Goal: Task Accomplishment & Management: Use online tool/utility

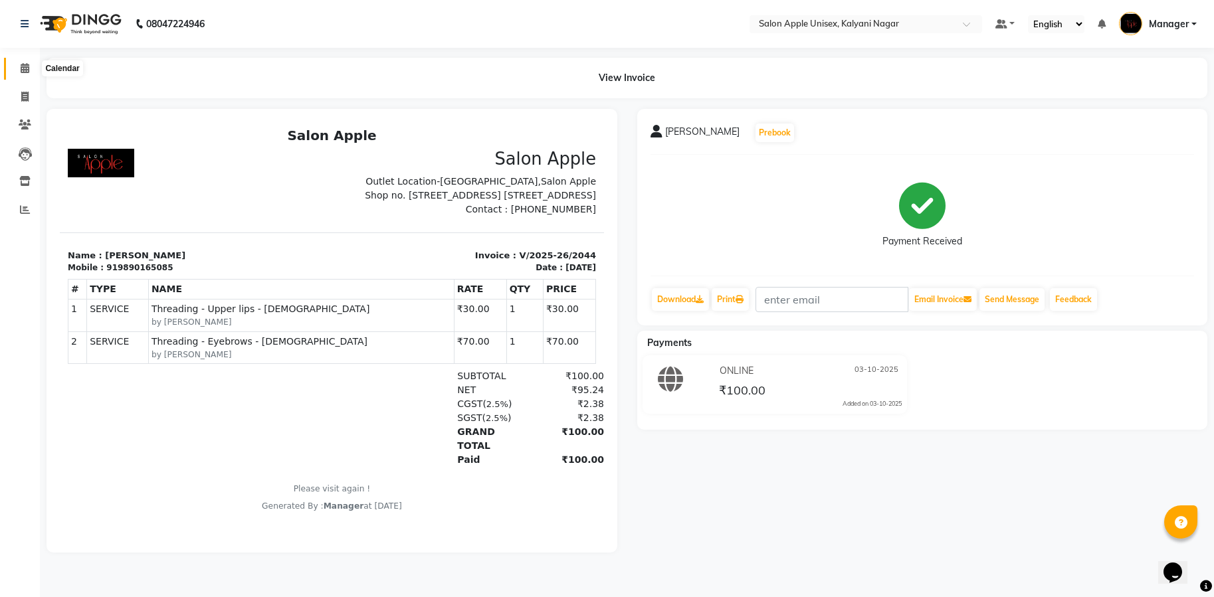
drag, startPoint x: 25, startPoint y: 65, endPoint x: 15, endPoint y: 78, distance: 17.0
click at [25, 65] on icon at bounding box center [25, 68] width 9 height 10
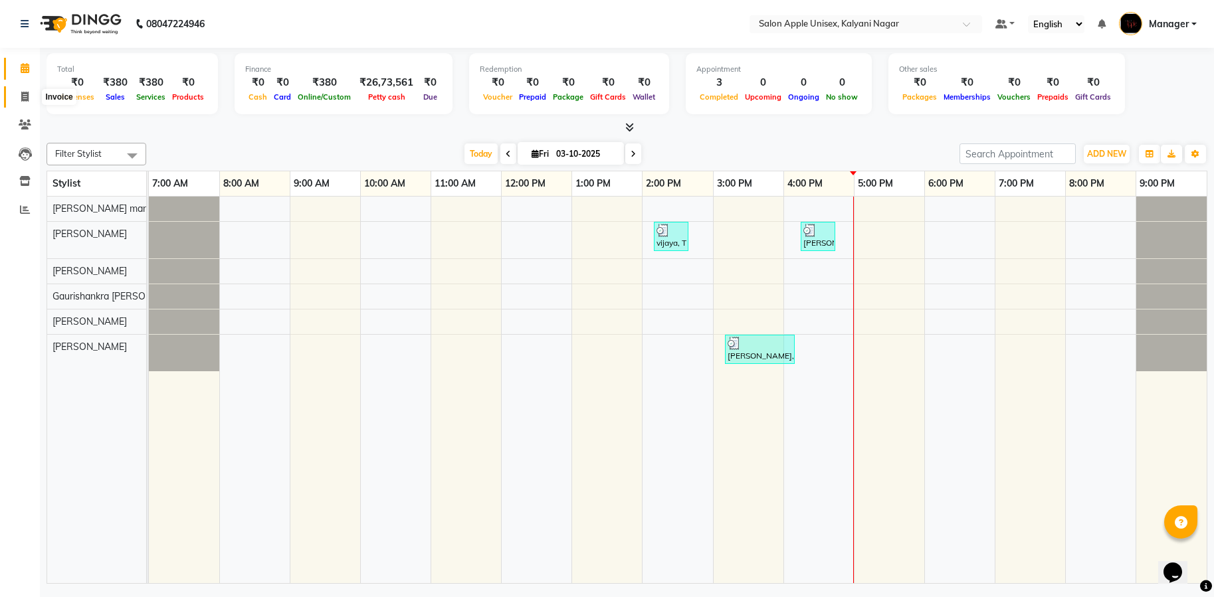
click at [25, 95] on icon at bounding box center [24, 97] width 7 height 10
select select "service"
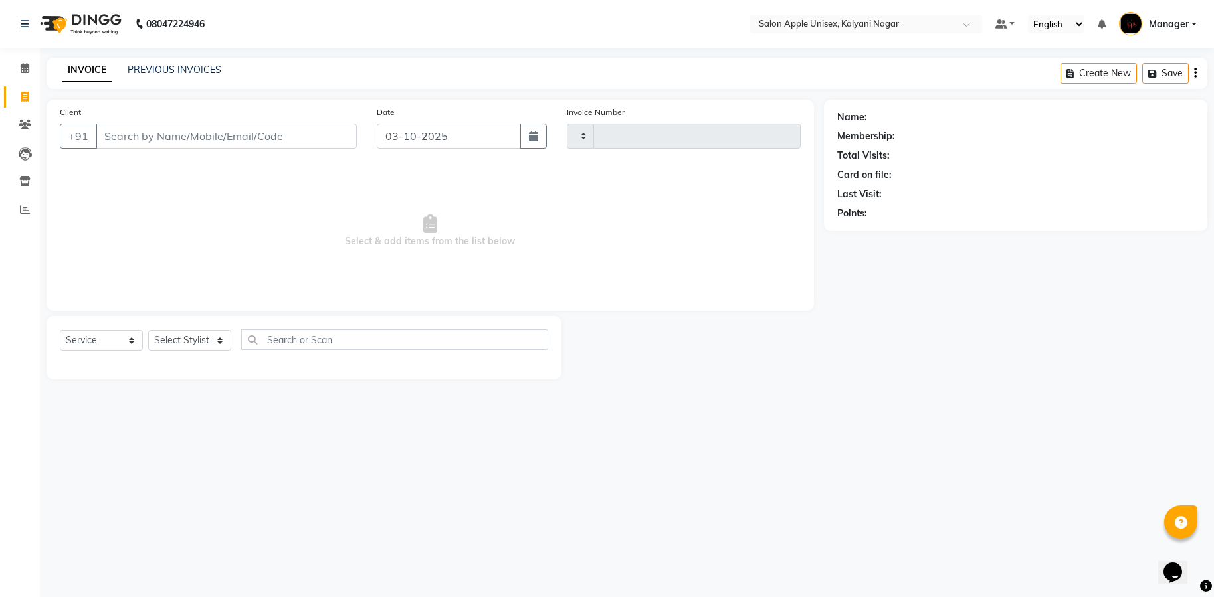
type input "2045"
select select "119"
click at [197, 132] on input "Client" at bounding box center [226, 136] width 261 height 25
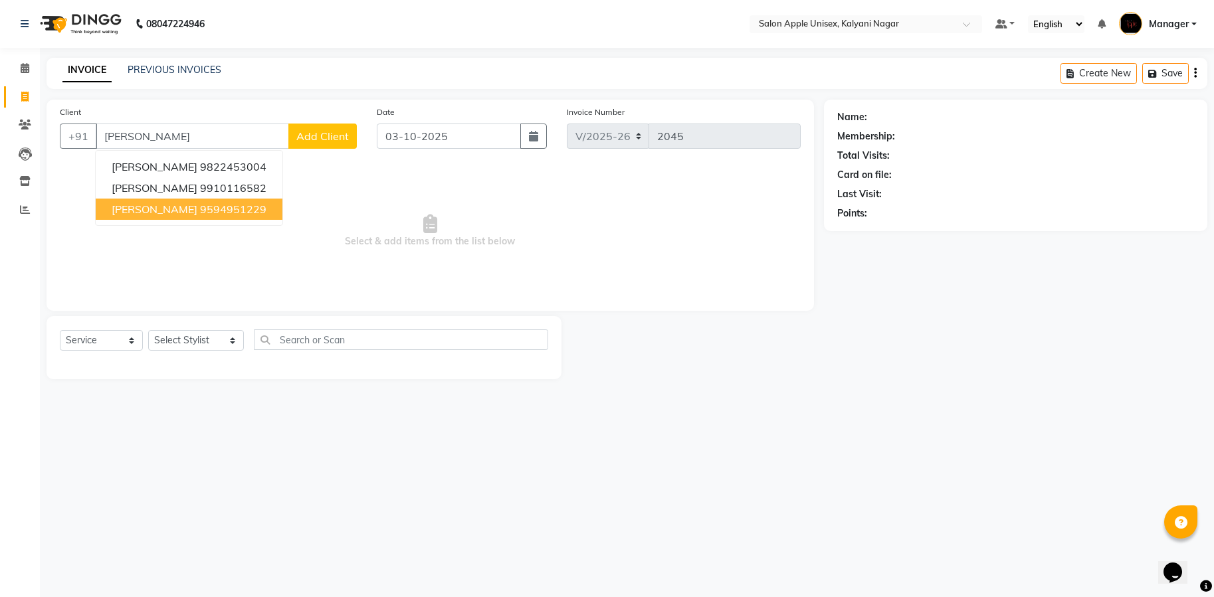
click at [219, 203] on ngb-highlight "9594951229" at bounding box center [233, 209] width 66 height 13
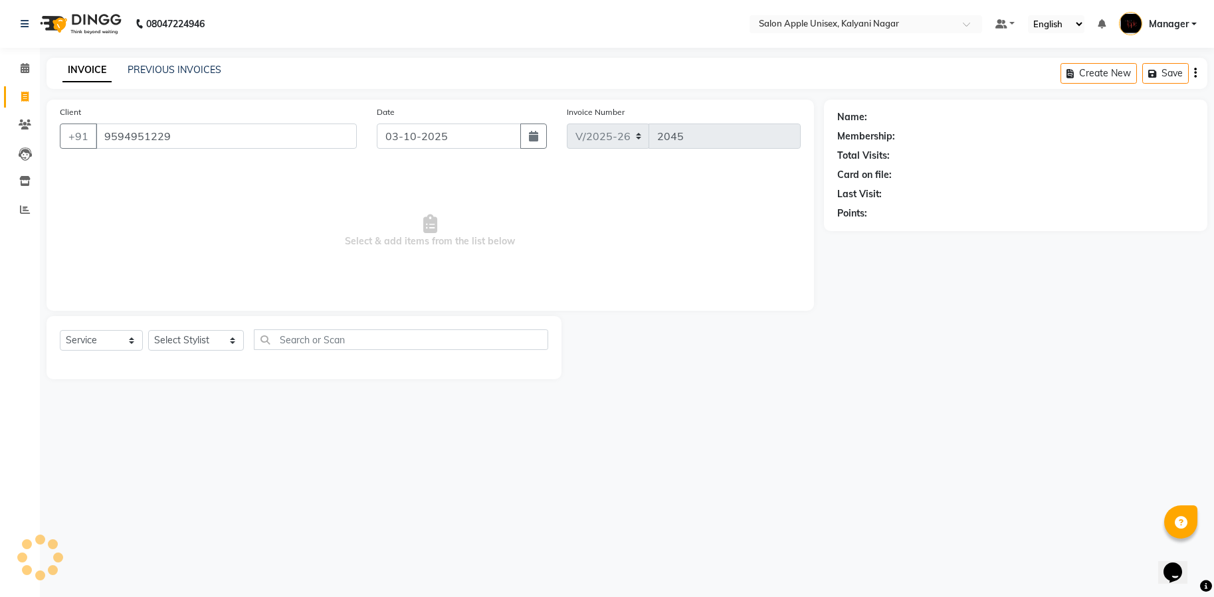
type input "9594951229"
select select "1: Object"
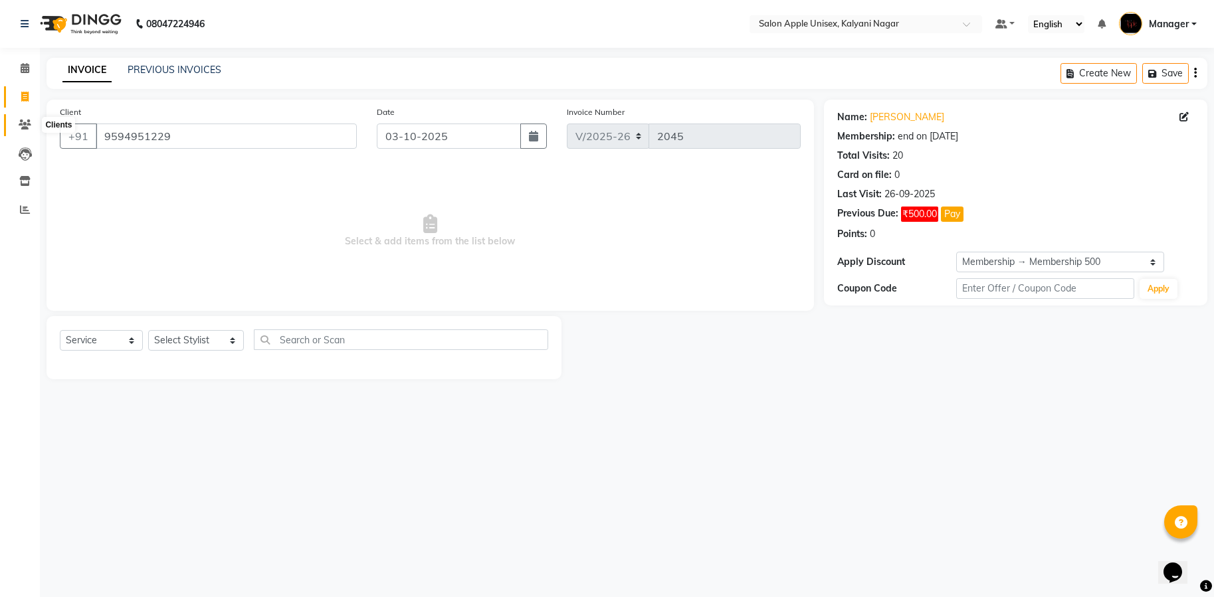
click at [18, 126] on span at bounding box center [24, 125] width 23 height 15
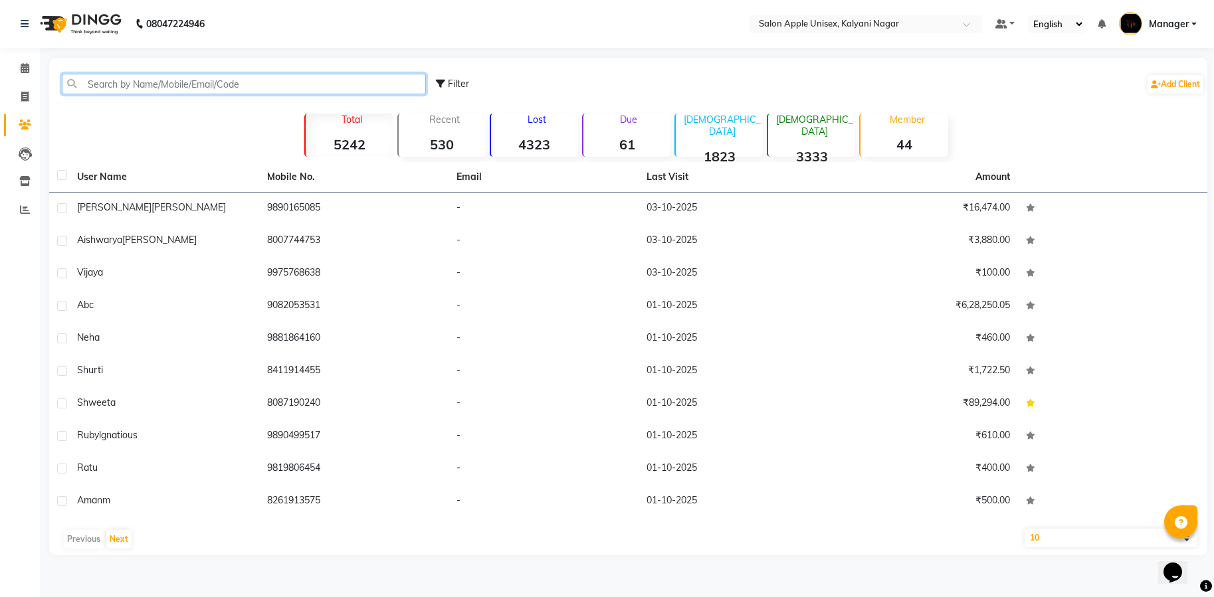
click at [136, 80] on input "text" at bounding box center [244, 84] width 364 height 21
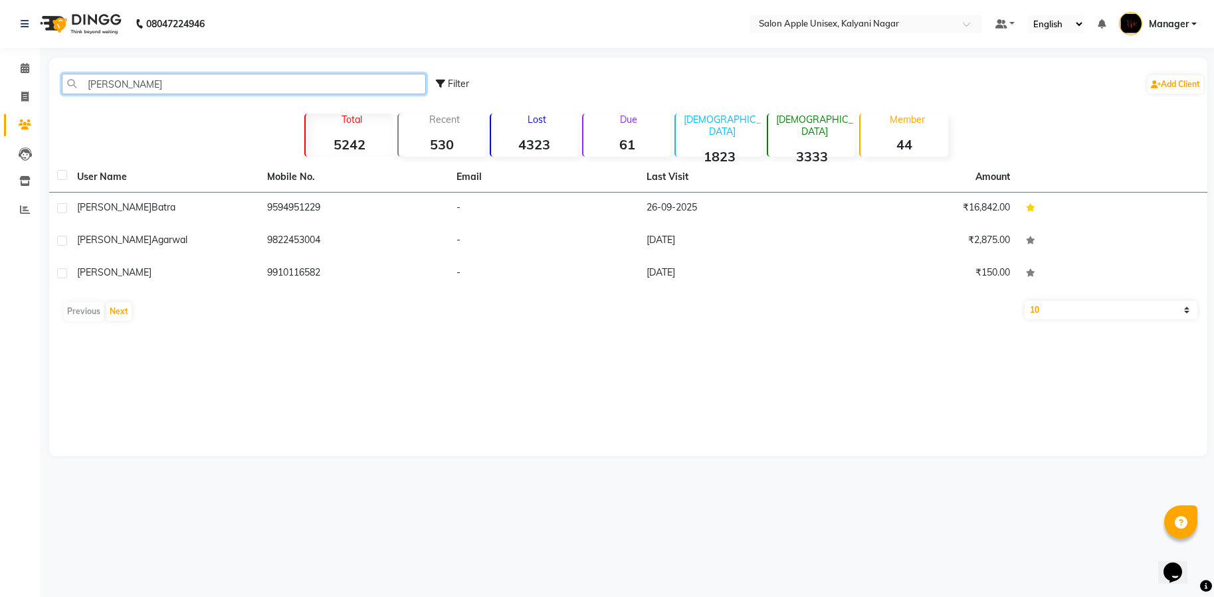
type input "[PERSON_NAME]"
click at [153, 205] on div "[PERSON_NAME]" at bounding box center [164, 208] width 174 height 14
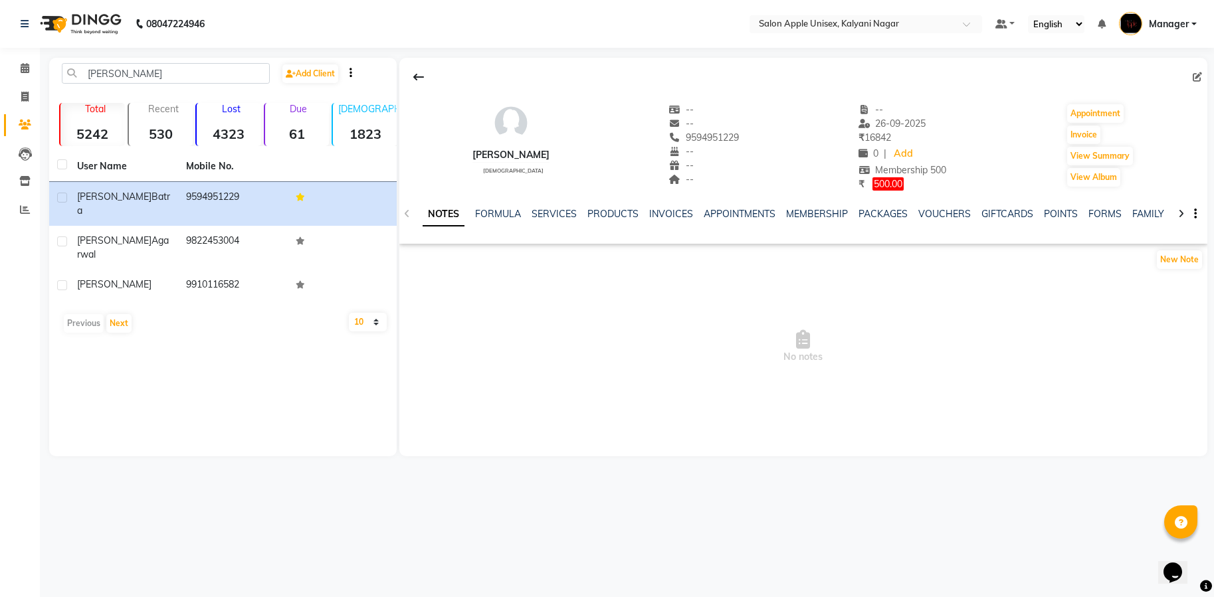
click at [545, 221] on div "NOTES FORMULA SERVICES PRODUCTS INVOICES APPOINTMENTS MEMBERSHIP PACKAGES VOUCH…" at bounding box center [788, 219] width 730 height 25
click at [548, 212] on link "SERVICES" at bounding box center [554, 214] width 45 height 12
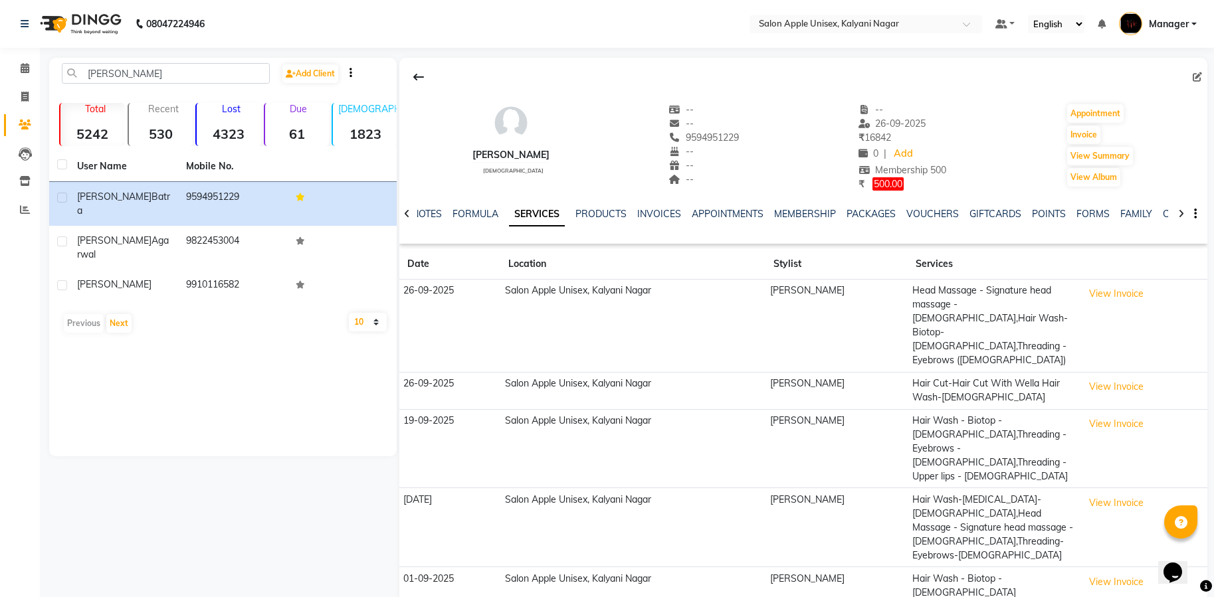
click at [1100, 377] on button "View Invoice" at bounding box center [1116, 387] width 66 height 21
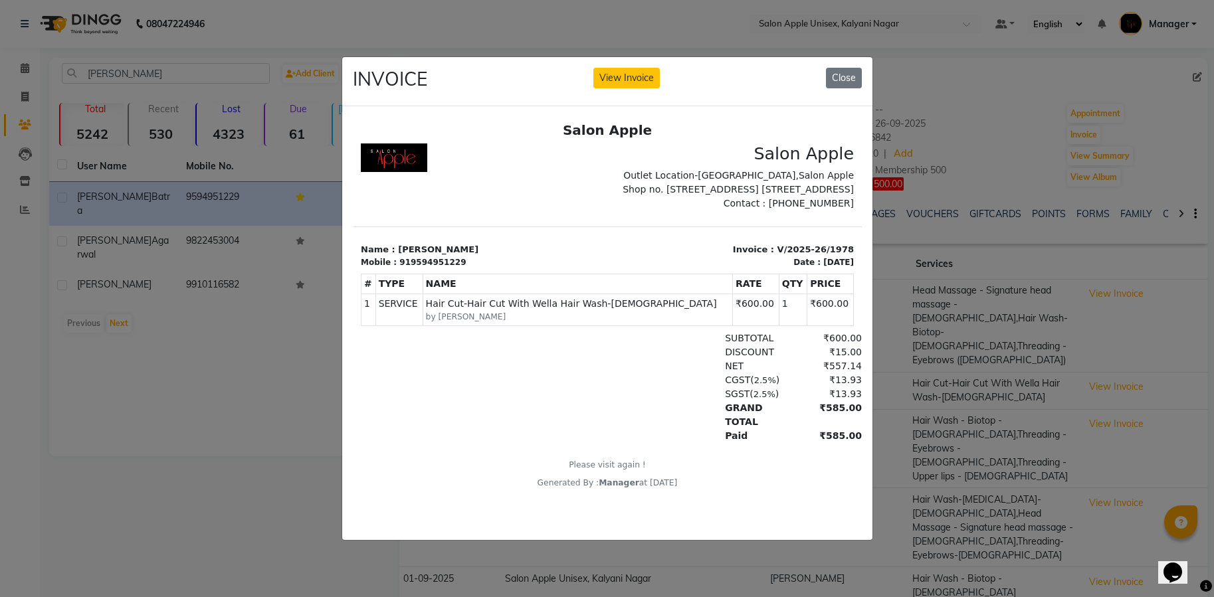
click at [854, 70] on button "Close" at bounding box center [844, 78] width 36 height 21
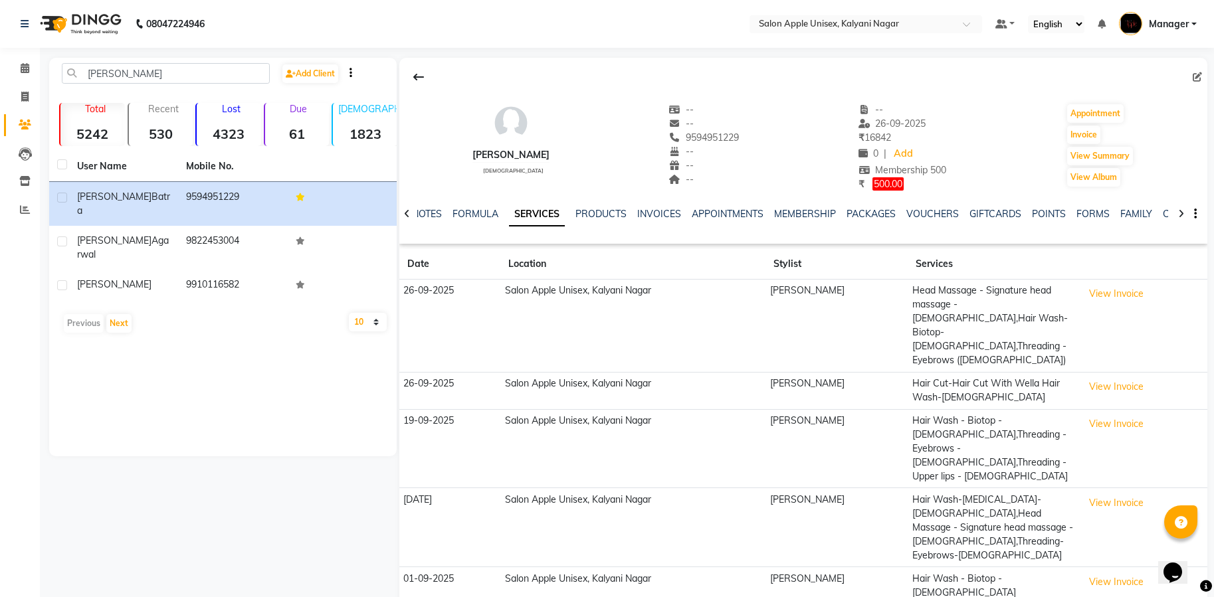
click at [1108, 572] on button "View Invoice" at bounding box center [1116, 582] width 66 height 21
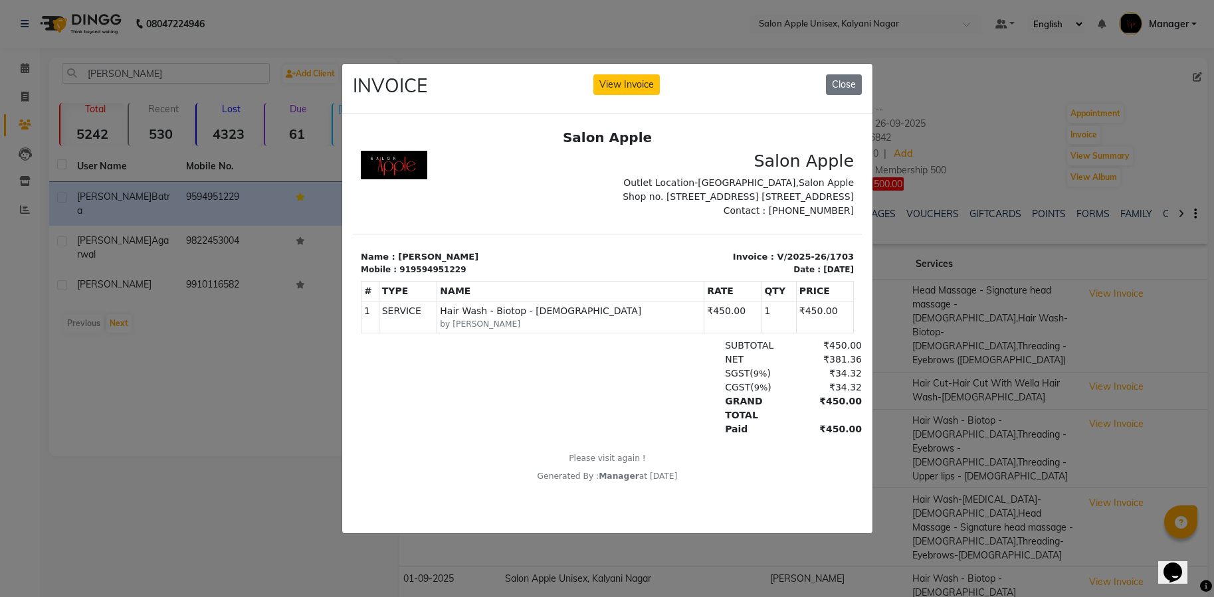
click at [845, 84] on button "Close" at bounding box center [844, 84] width 36 height 21
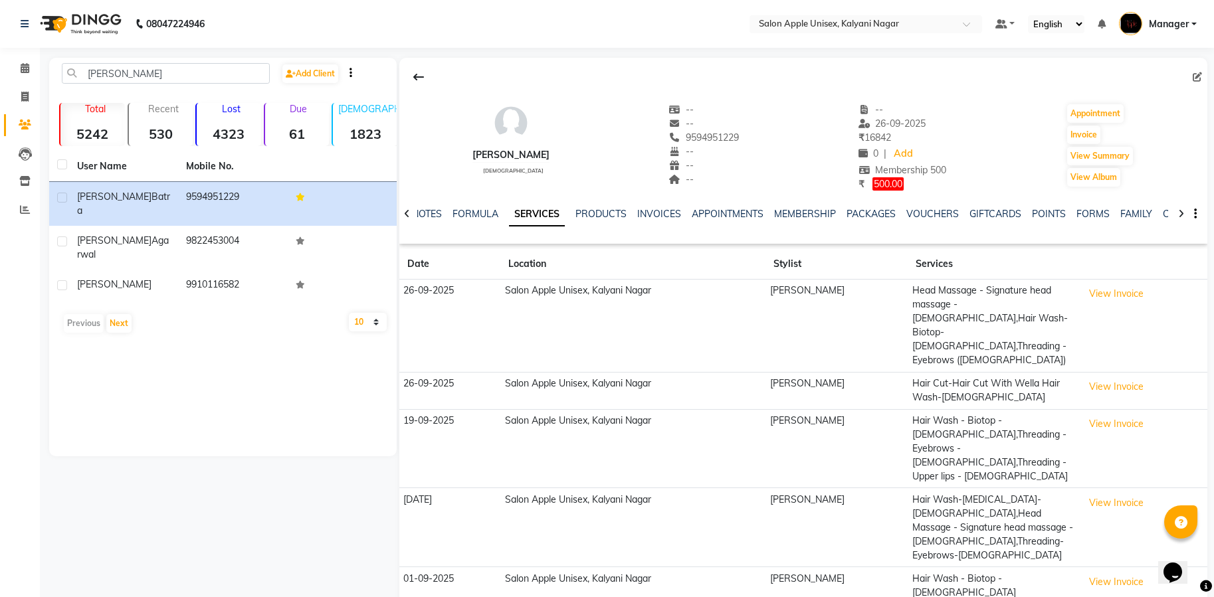
drag, startPoint x: 1098, startPoint y: 506, endPoint x: 1098, endPoint y: 494, distance: 12.0
click at [1098, 567] on td "View Invoice" at bounding box center [1143, 585] width 128 height 37
click at [1095, 572] on button "View Invoice" at bounding box center [1116, 582] width 66 height 21
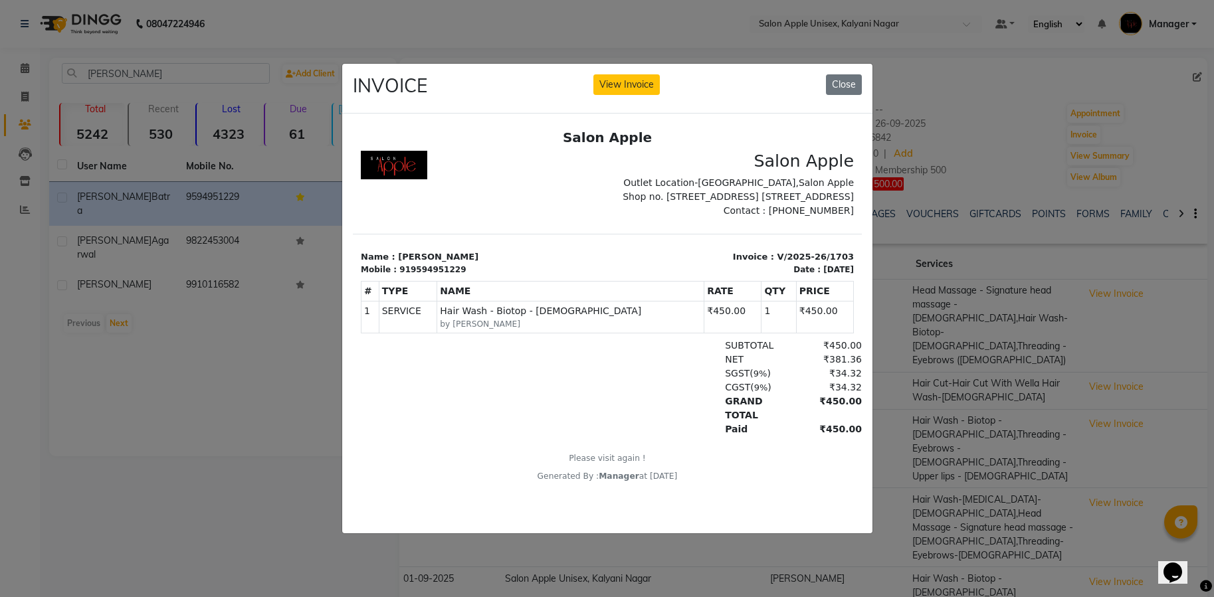
click at [858, 74] on button "Close" at bounding box center [844, 84] width 36 height 21
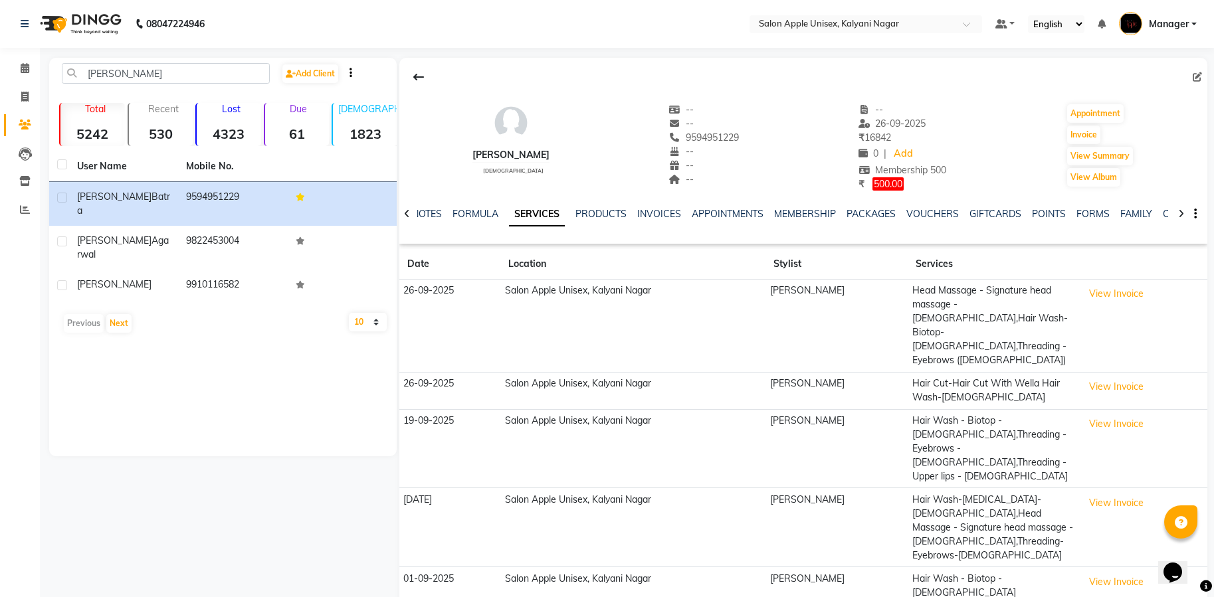
click at [1108, 567] on td "View Invoice" at bounding box center [1143, 585] width 128 height 37
click at [1116, 572] on button "View Invoice" at bounding box center [1116, 582] width 66 height 21
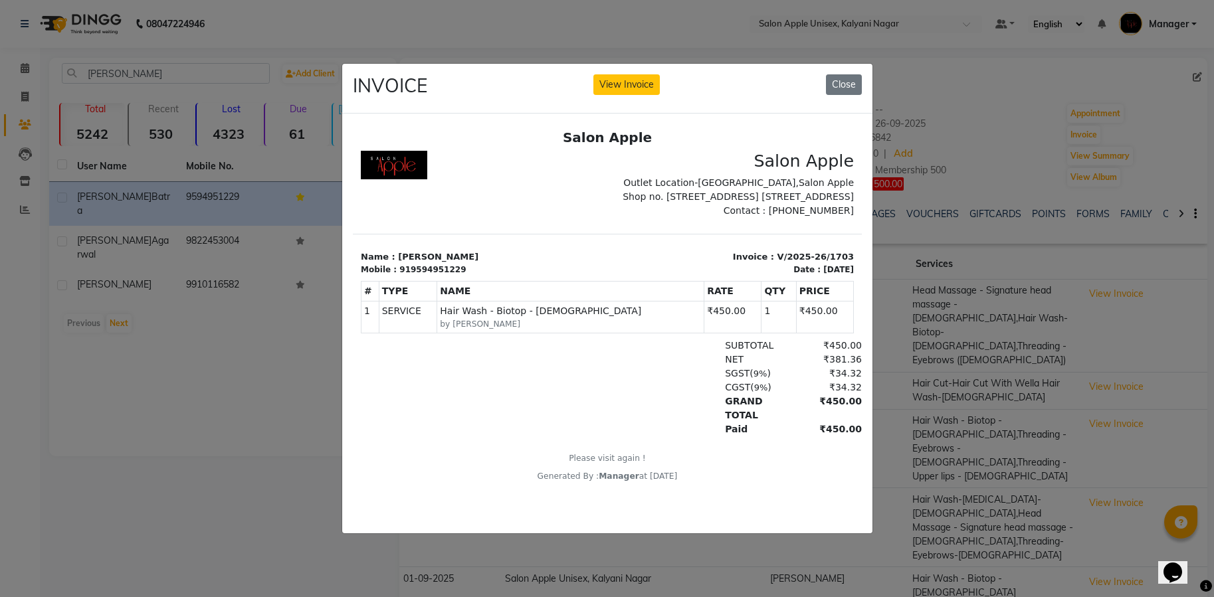
click at [849, 76] on button "Close" at bounding box center [844, 84] width 36 height 21
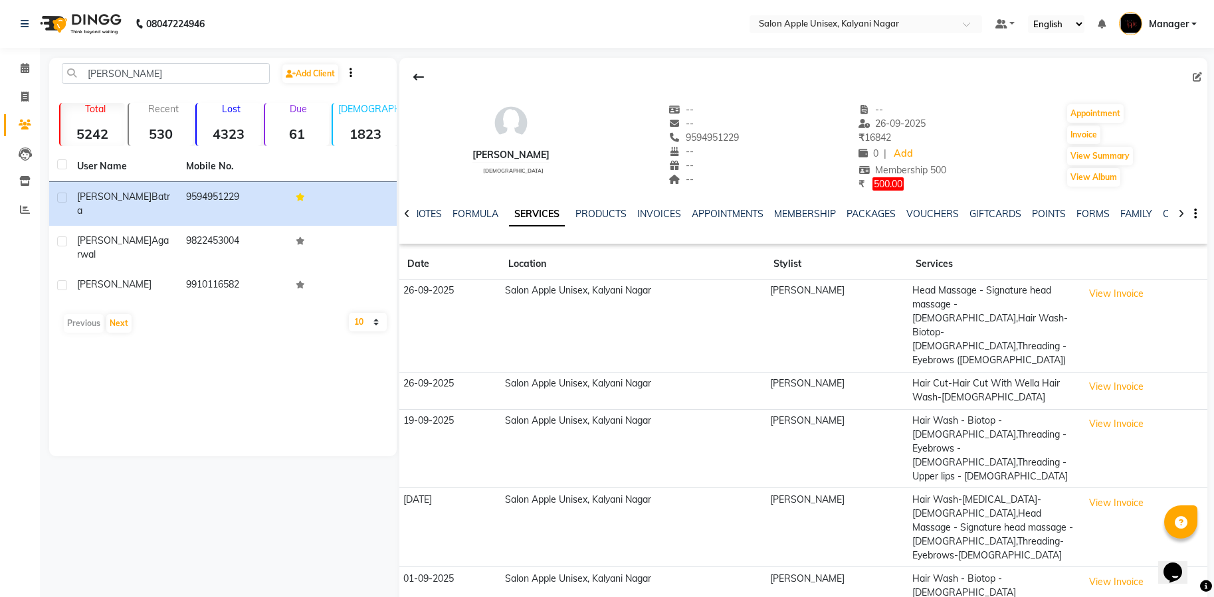
click at [1118, 290] on button "View Invoice" at bounding box center [1116, 294] width 66 height 21
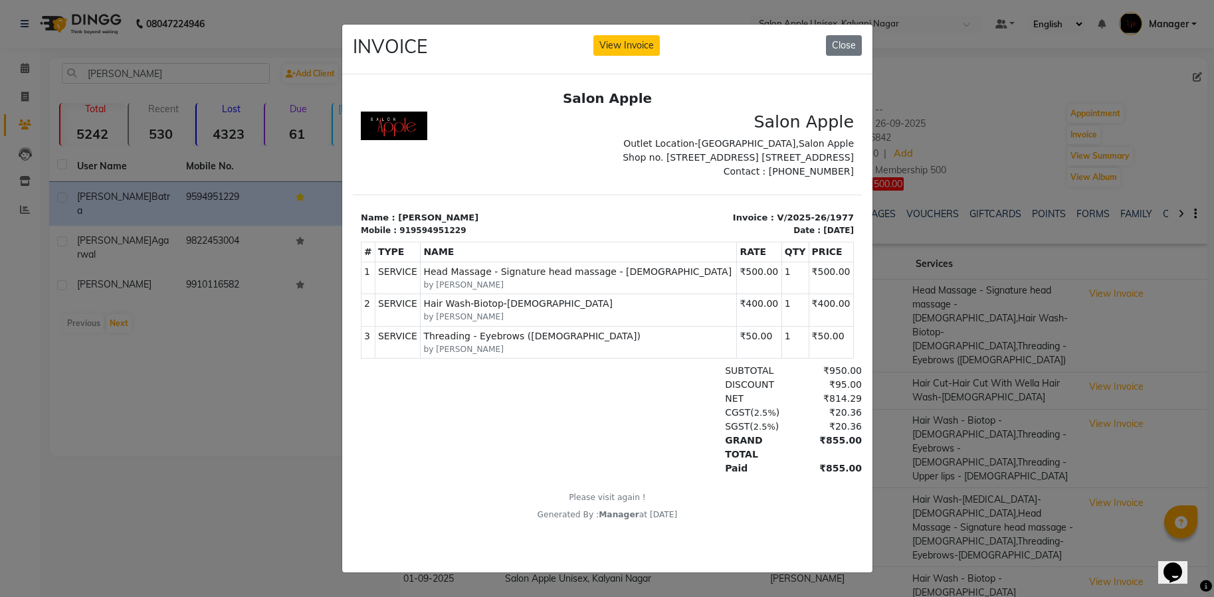
click at [828, 38] on button "Close" at bounding box center [844, 45] width 36 height 21
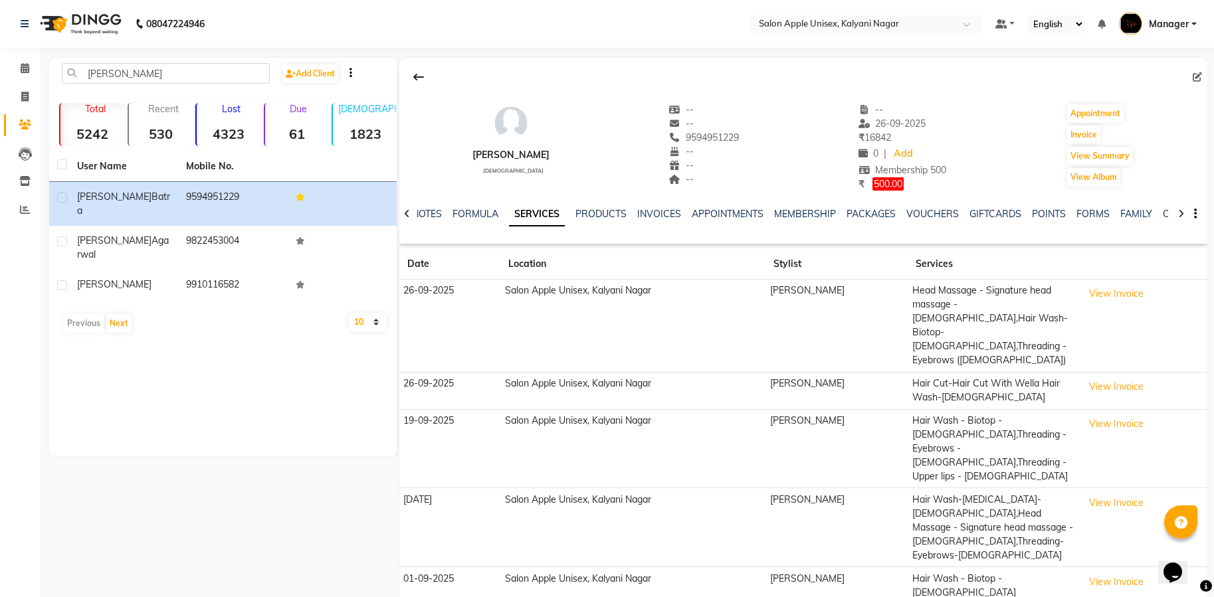
click at [1115, 377] on button "View Invoice" at bounding box center [1116, 387] width 66 height 21
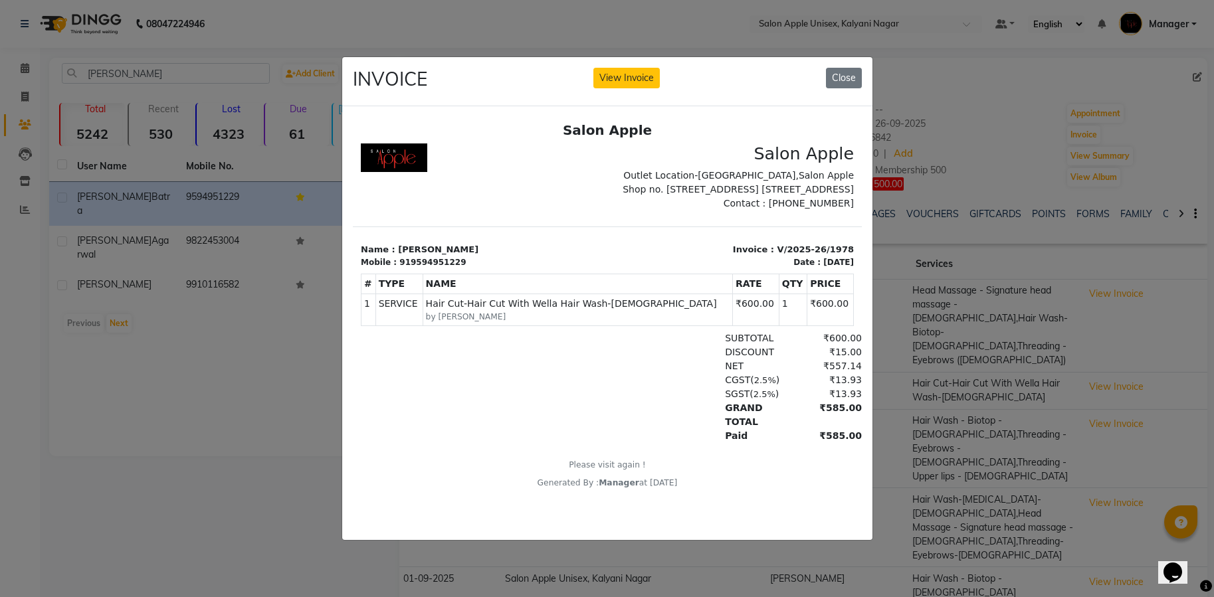
click at [836, 72] on button "Close" at bounding box center [844, 78] width 36 height 21
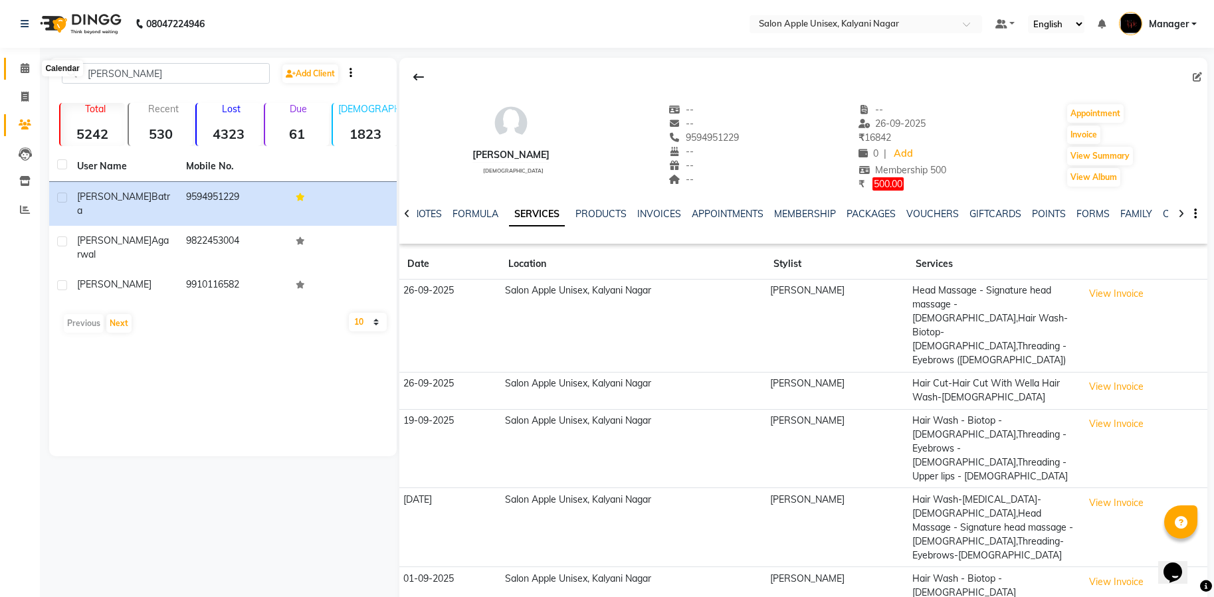
click at [26, 66] on icon at bounding box center [25, 68] width 9 height 10
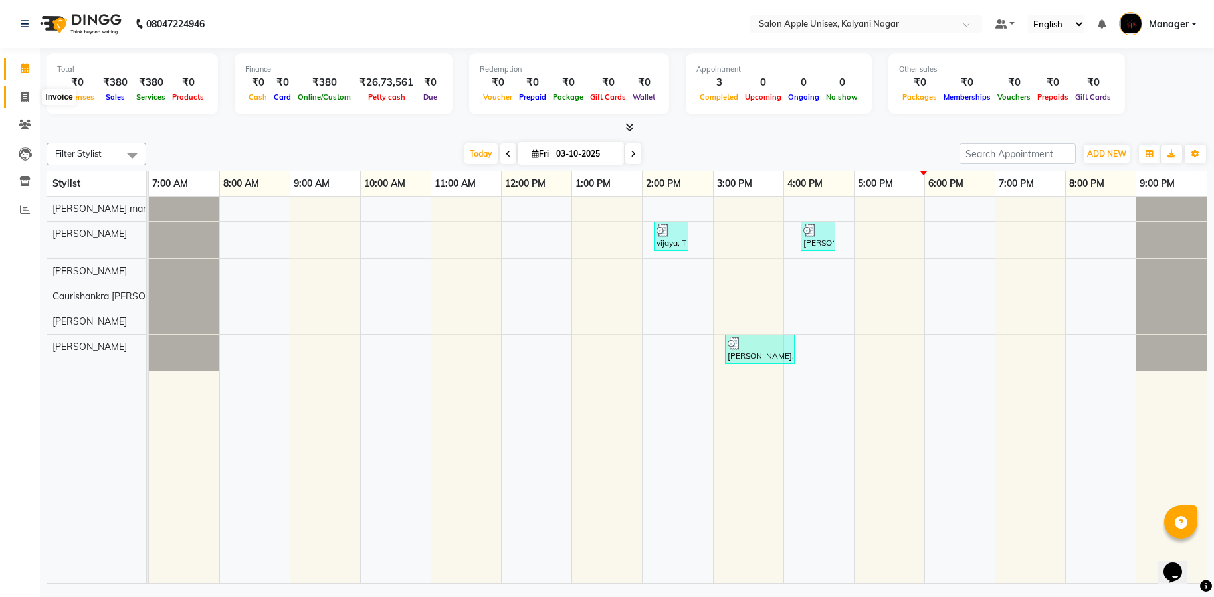
drag, startPoint x: 21, startPoint y: 100, endPoint x: 49, endPoint y: 106, distance: 29.2
click at [21, 100] on icon at bounding box center [24, 97] width 7 height 10
select select "119"
select select "service"
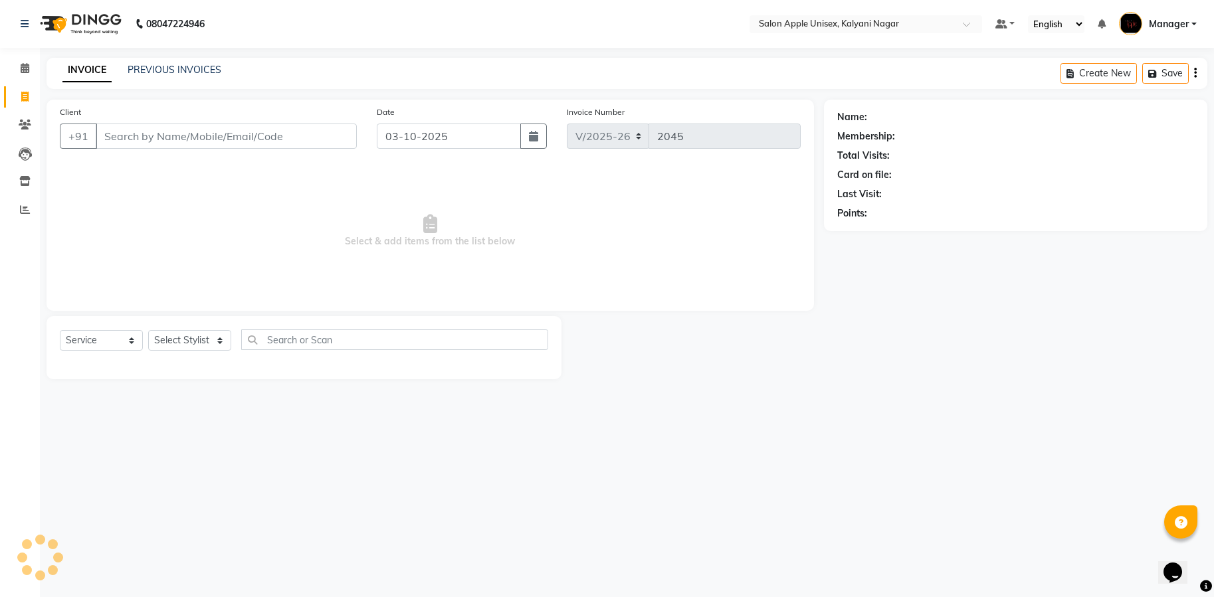
click at [171, 128] on input "Client" at bounding box center [226, 136] width 261 height 25
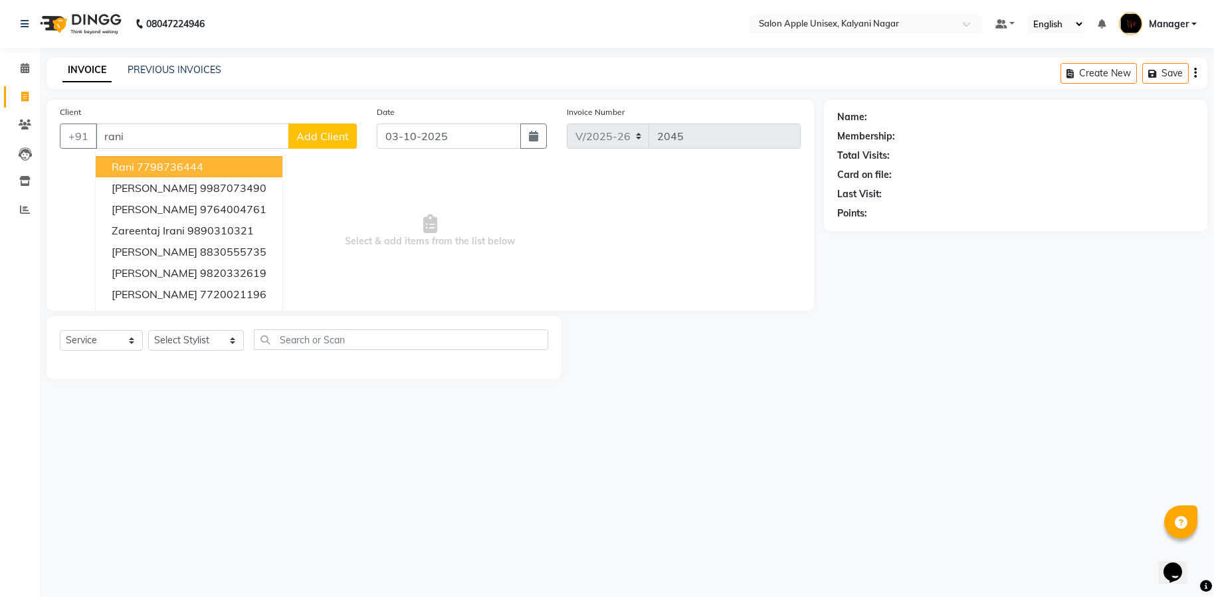
click at [170, 163] on ngb-highlight "7798736444" at bounding box center [170, 166] width 66 height 13
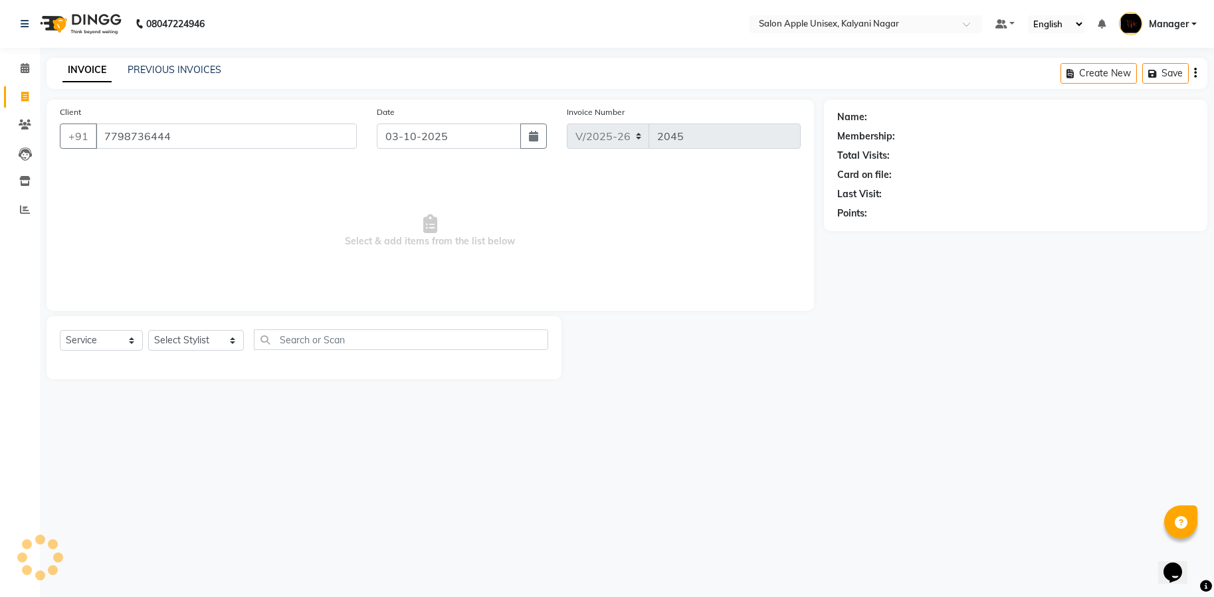
type input "7798736444"
select select "1: Object"
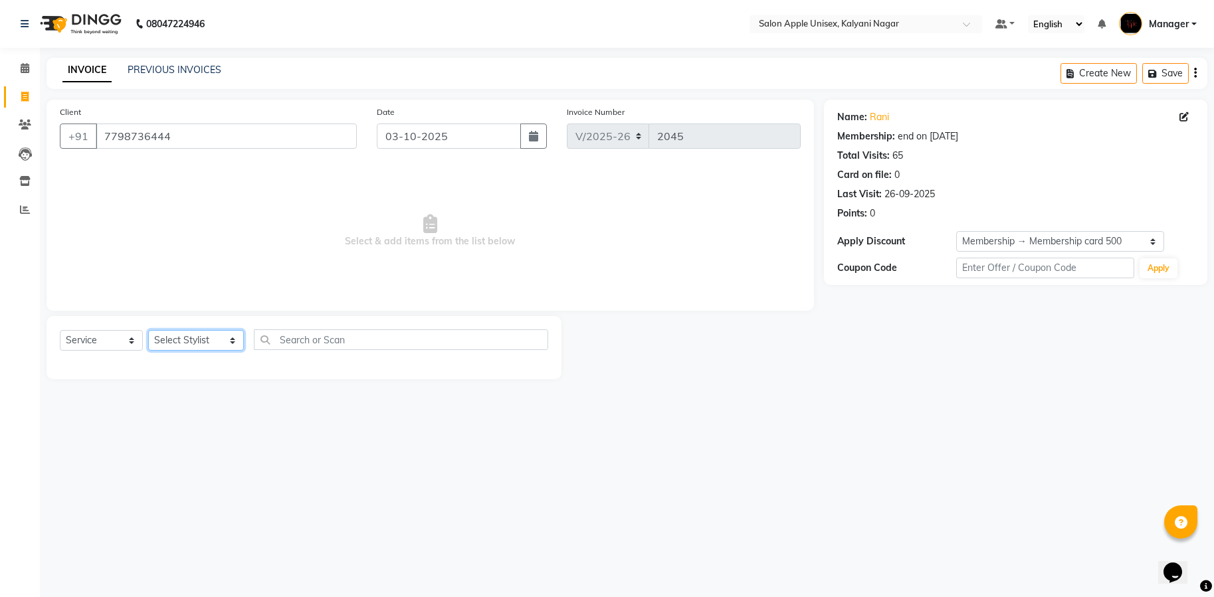
click at [221, 344] on select "Select Stylist [PERSON_NAME] Gaurishankra [PERSON_NAME] (Owner) [PERSON_NAME] M…" at bounding box center [196, 340] width 96 height 21
select select "67553"
click at [148, 330] on select "Select Stylist [PERSON_NAME] Gaurishankra [PERSON_NAME] (Owner) [PERSON_NAME] M…" at bounding box center [196, 340] width 96 height 21
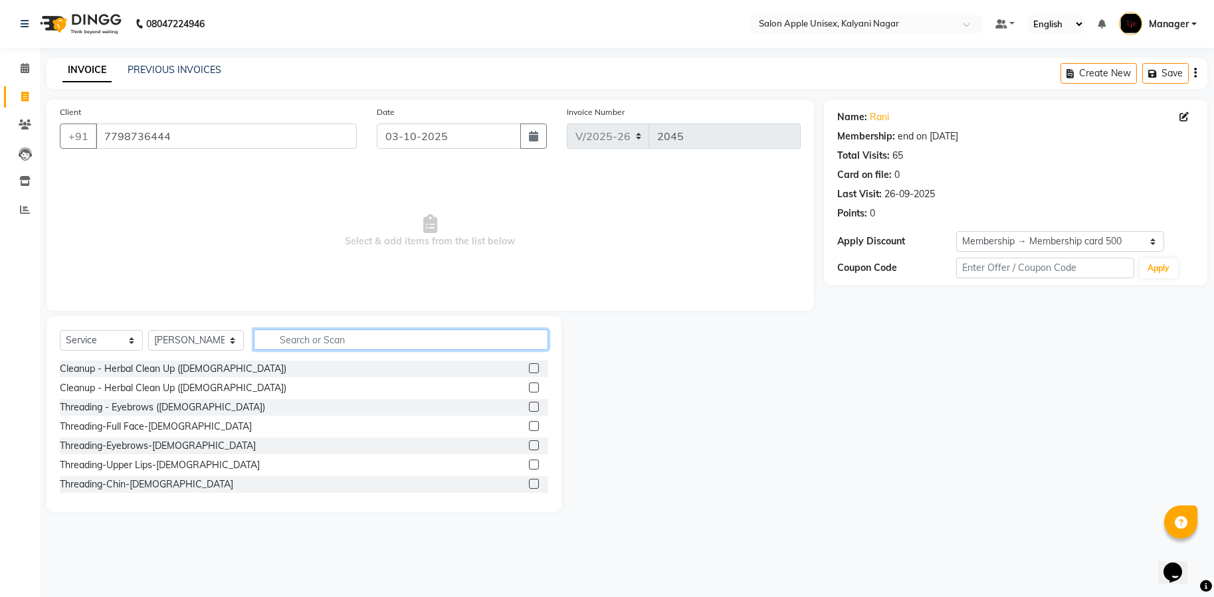
click at [304, 336] on input "text" at bounding box center [401, 340] width 294 height 21
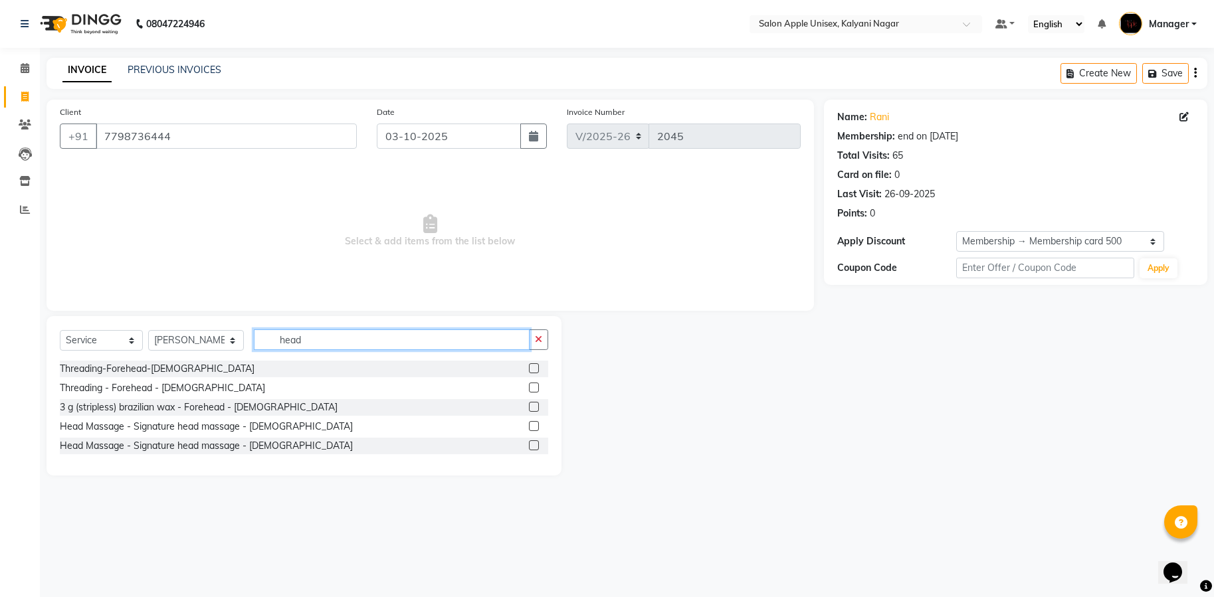
type input "head"
click at [217, 428] on div "Head Massage - Signature head massage - [DEMOGRAPHIC_DATA]" at bounding box center [206, 427] width 293 height 14
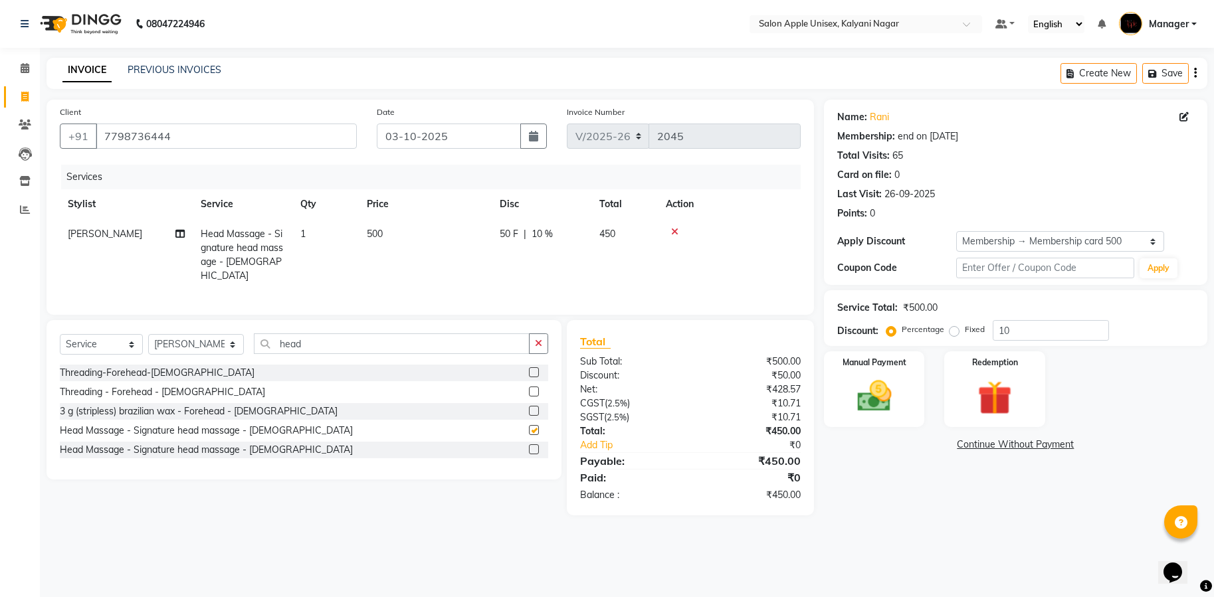
checkbox input "false"
click at [315, 351] on input "head" at bounding box center [392, 344] width 276 height 21
type input "h"
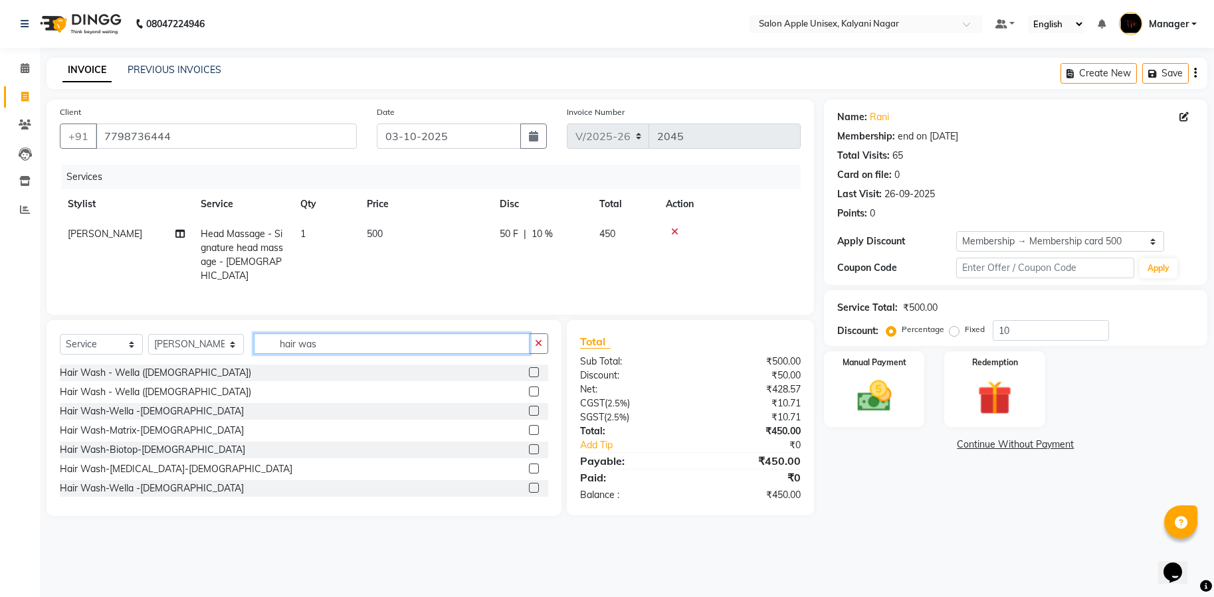
type input "hair was"
click at [137, 374] on div "Hair Wash - Wella ([DEMOGRAPHIC_DATA])" at bounding box center [155, 373] width 191 height 14
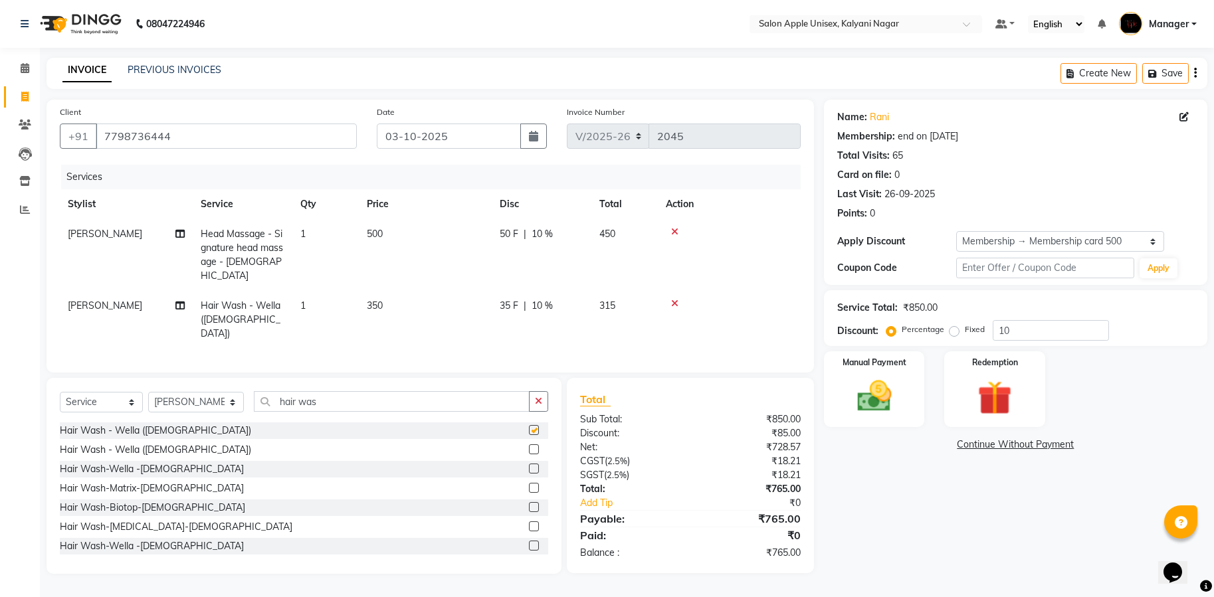
checkbox input "false"
click at [351, 391] on input "hair was" at bounding box center [392, 401] width 276 height 21
type input "h"
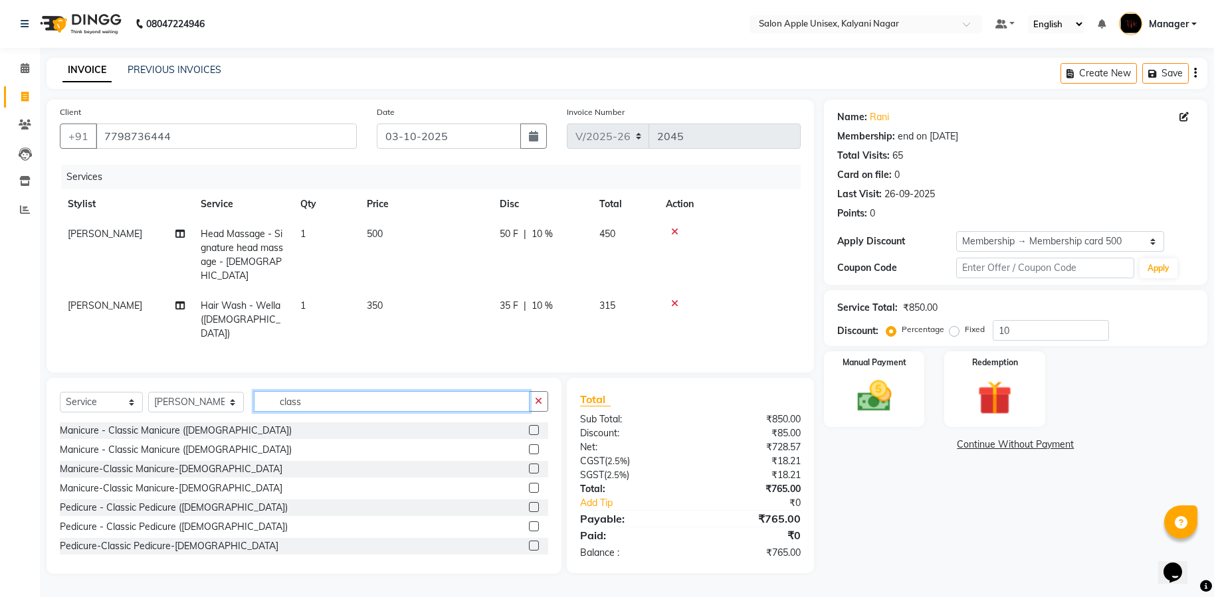
type input "class"
click at [146, 501] on div "Pedicure - Classic Pedicure ([DEMOGRAPHIC_DATA])" at bounding box center [174, 508] width 228 height 14
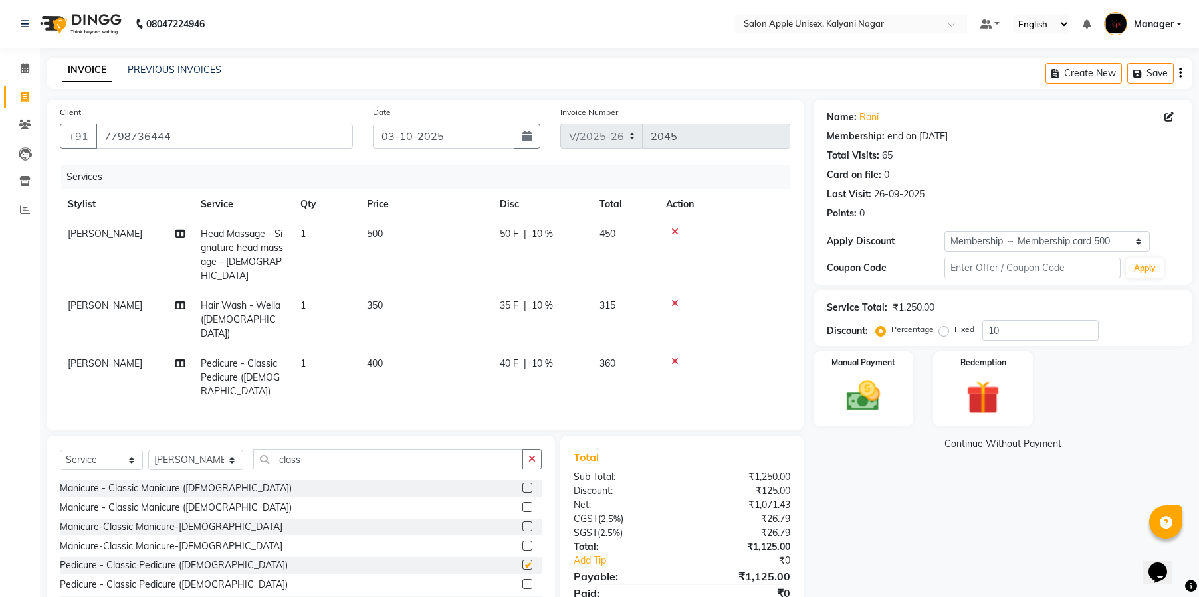
checkbox input "false"
drag, startPoint x: 669, startPoint y: 332, endPoint x: 677, endPoint y: 337, distance: 9.6
click at [669, 357] on div at bounding box center [724, 361] width 116 height 9
click at [676, 357] on icon at bounding box center [674, 361] width 7 height 9
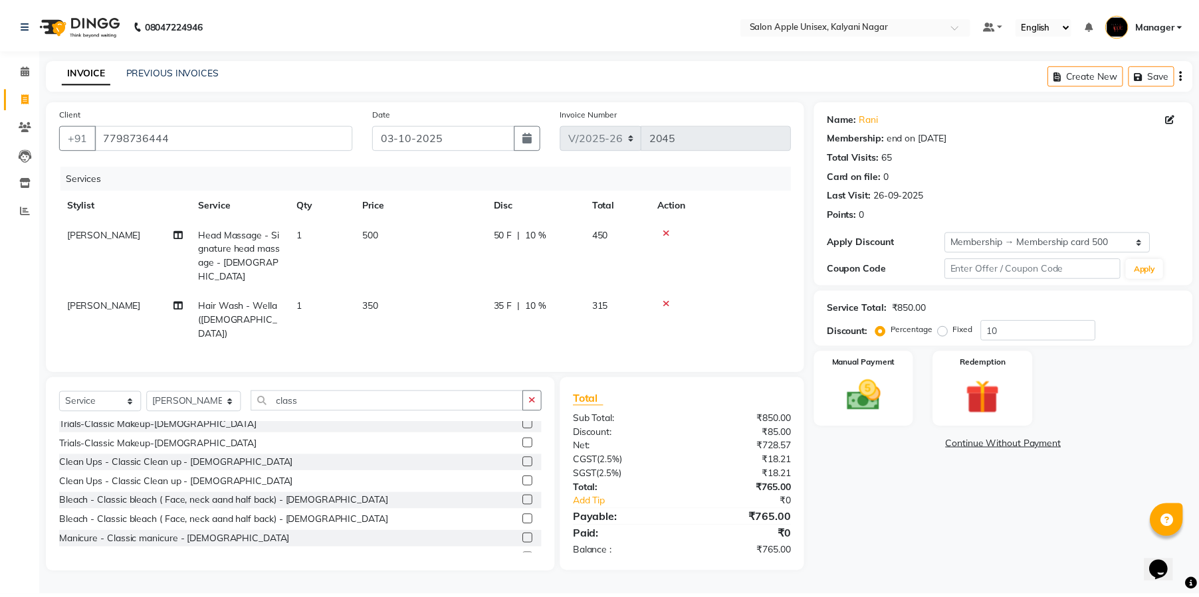
scroll to position [199, 0]
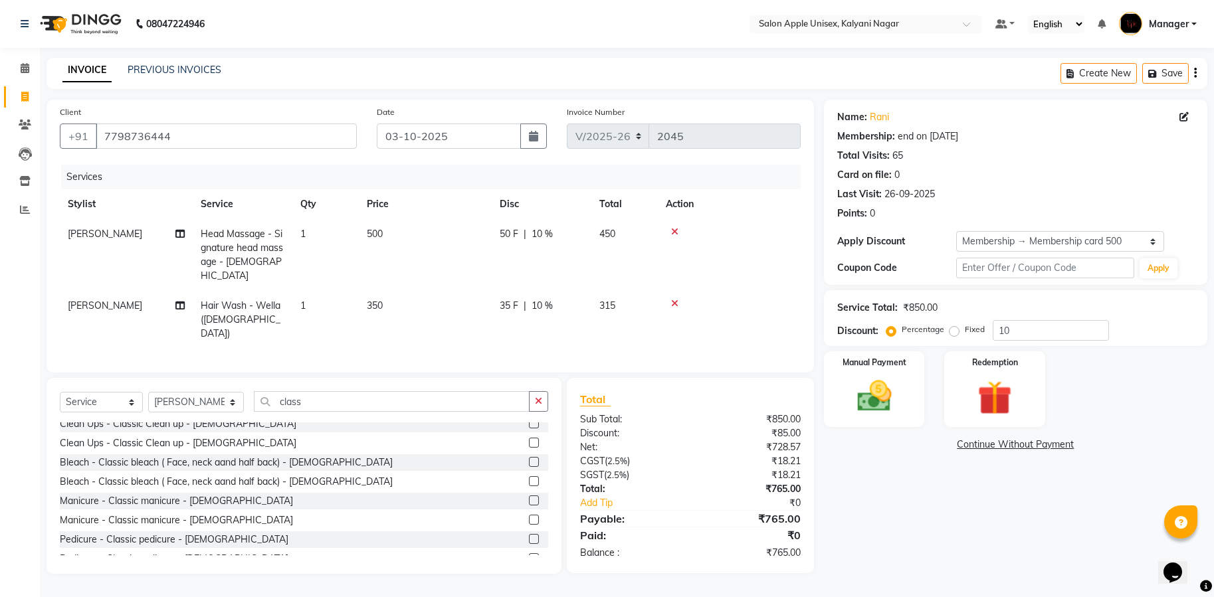
click at [165, 494] on div "Manicure - Classic manicure - [DEMOGRAPHIC_DATA]" at bounding box center [176, 501] width 233 height 14
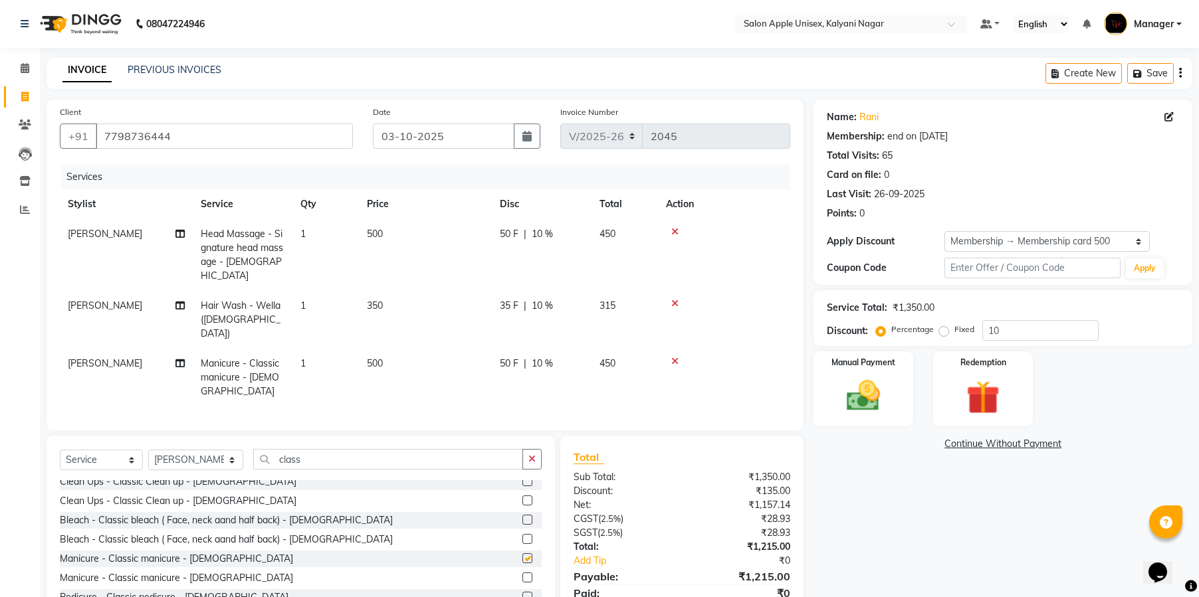
checkbox input "false"
click at [347, 449] on input "class" at bounding box center [388, 459] width 270 height 21
type input "c"
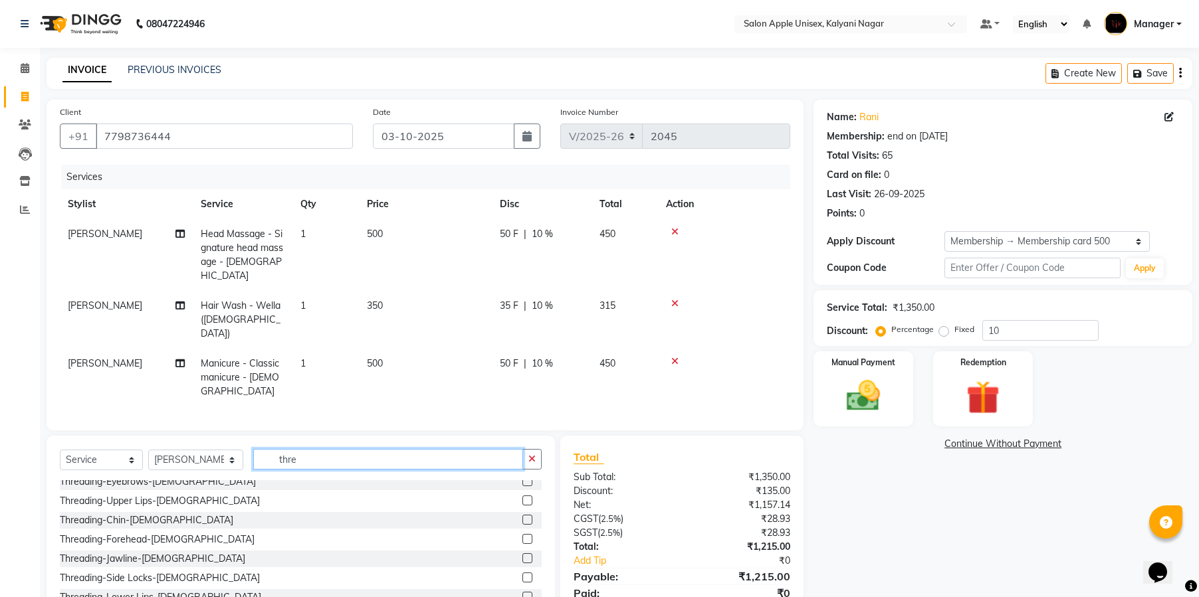
scroll to position [0, 0]
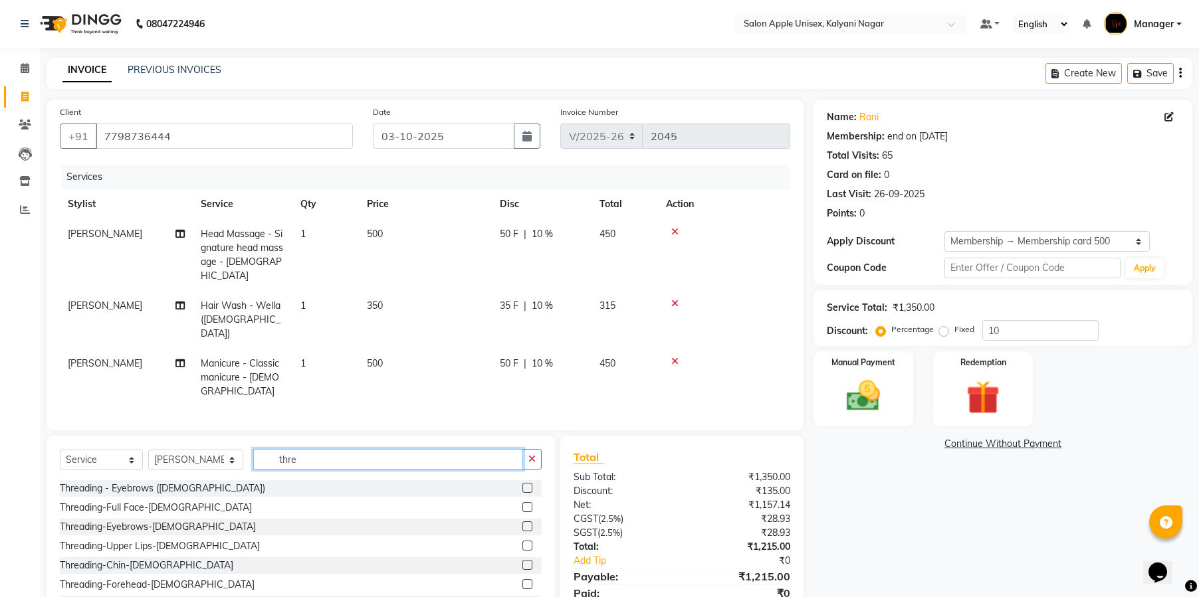
type input "thre"
click at [115, 482] on div "Threading - Eyebrows ([DEMOGRAPHIC_DATA])" at bounding box center [162, 489] width 205 height 14
checkbox input "false"
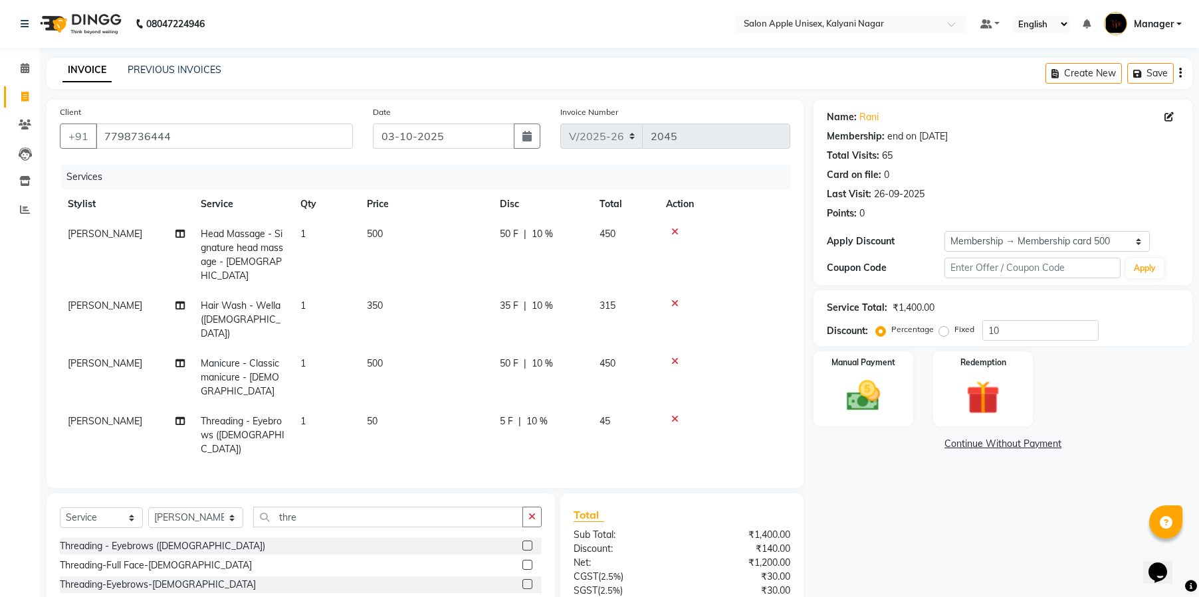
click at [546, 415] on span "10 %" at bounding box center [536, 422] width 21 height 14
select select "67553"
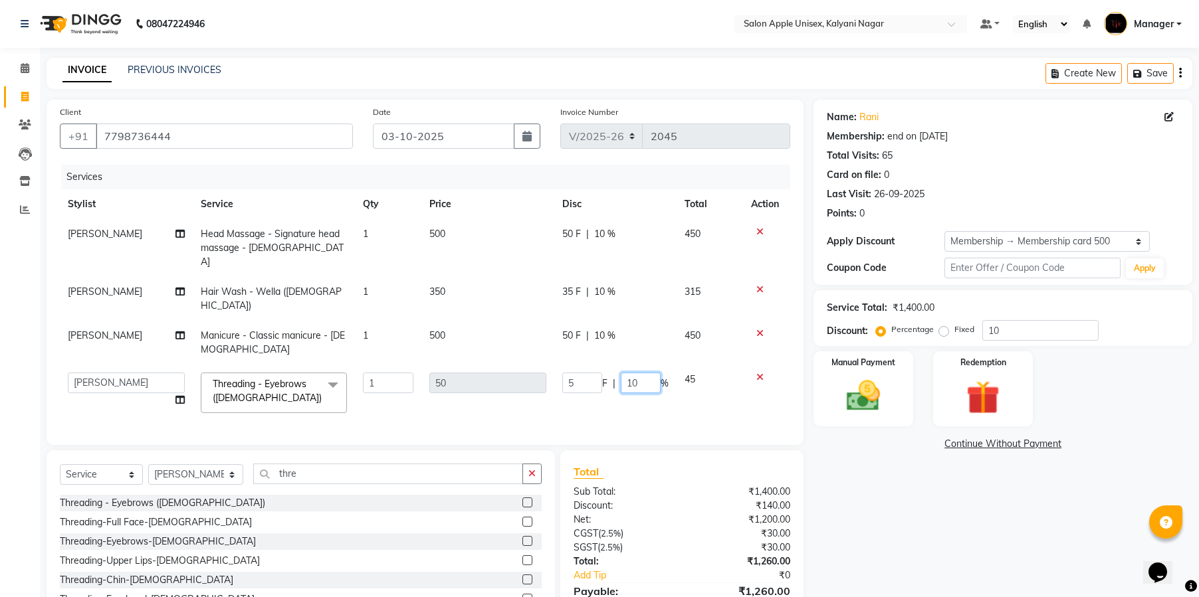
click at [643, 373] on input "10" at bounding box center [641, 383] width 40 height 21
type input "1"
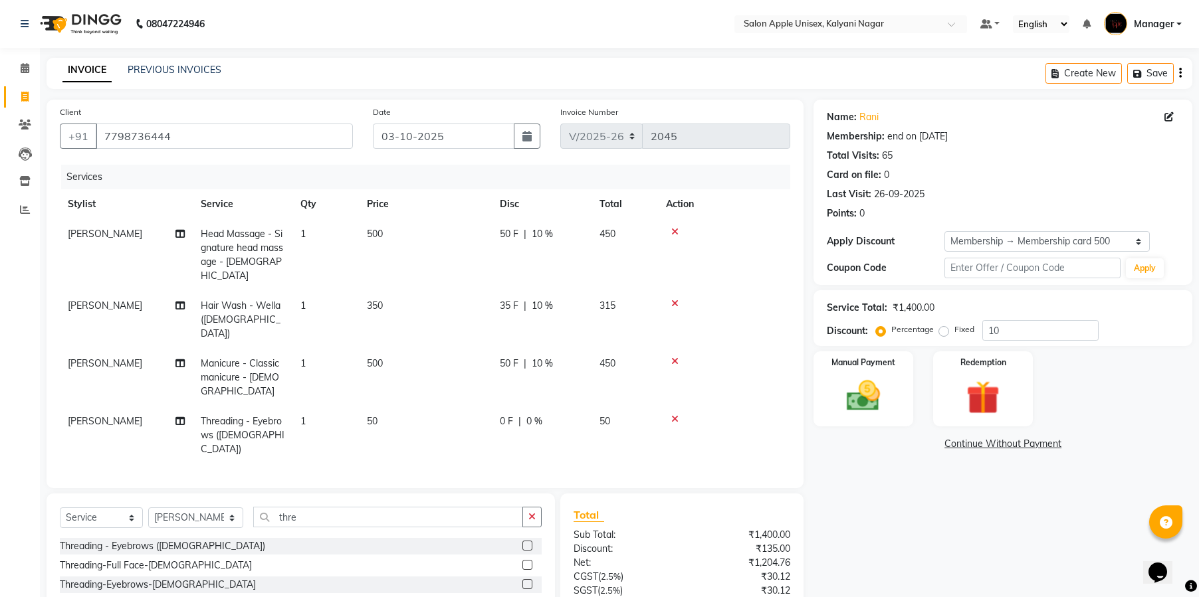
click at [708, 507] on div "Total Sub Total: ₹1,400.00 Discount: ₹135.00 Net: ₹1,204.76 CGST ( 2.5% ) ₹30.1…" at bounding box center [681, 591] width 217 height 169
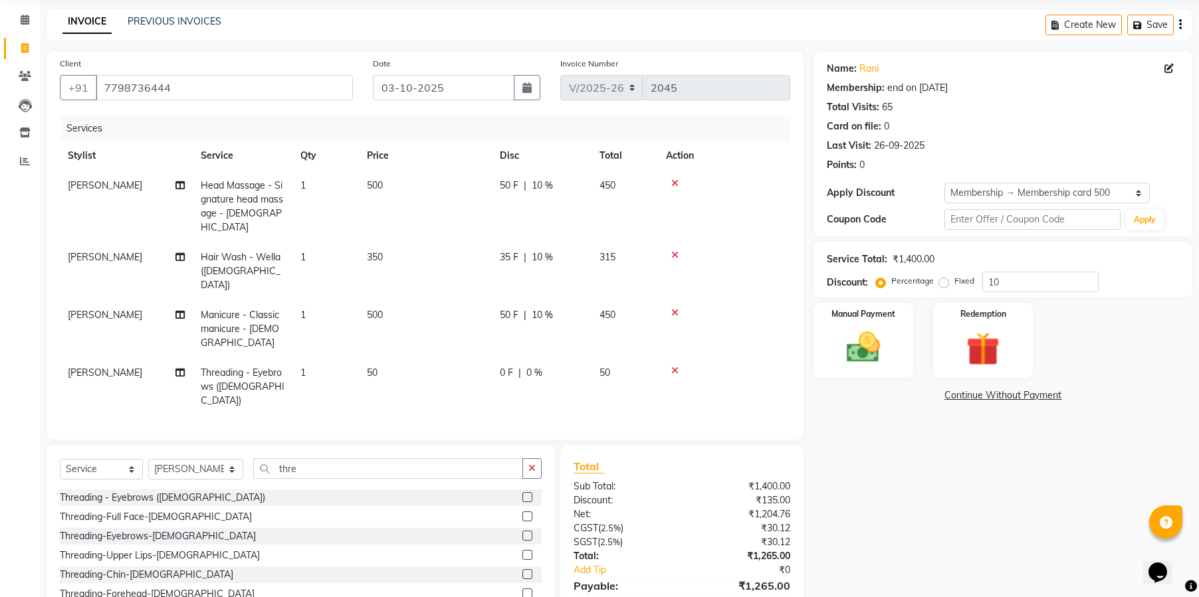
scroll to position [72, 0]
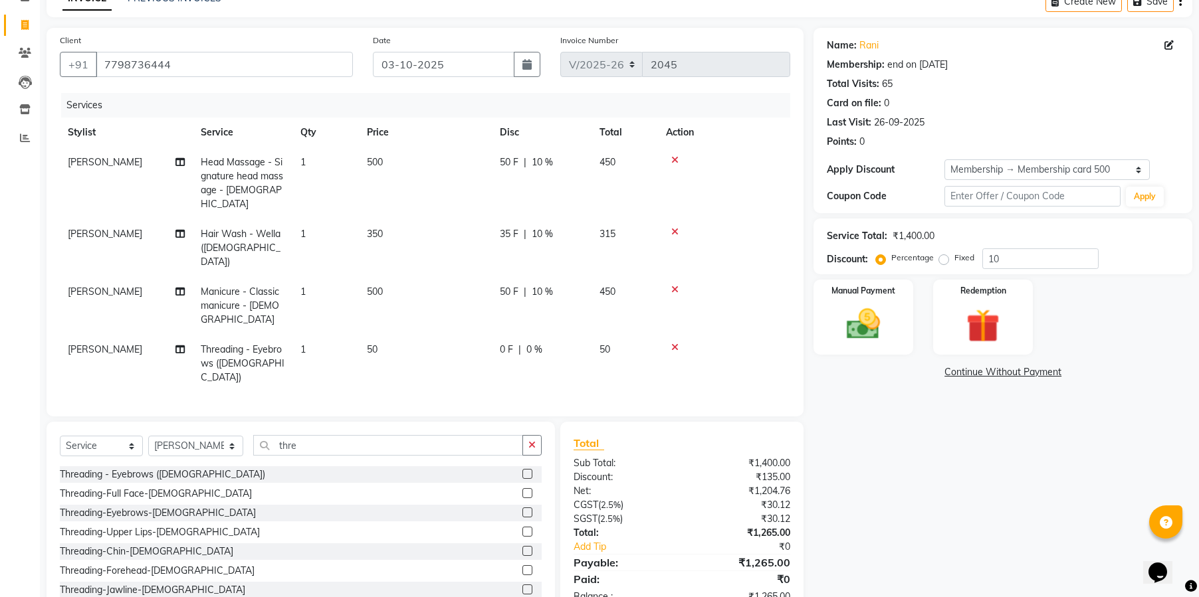
click at [842, 335] on img at bounding box center [863, 324] width 54 height 39
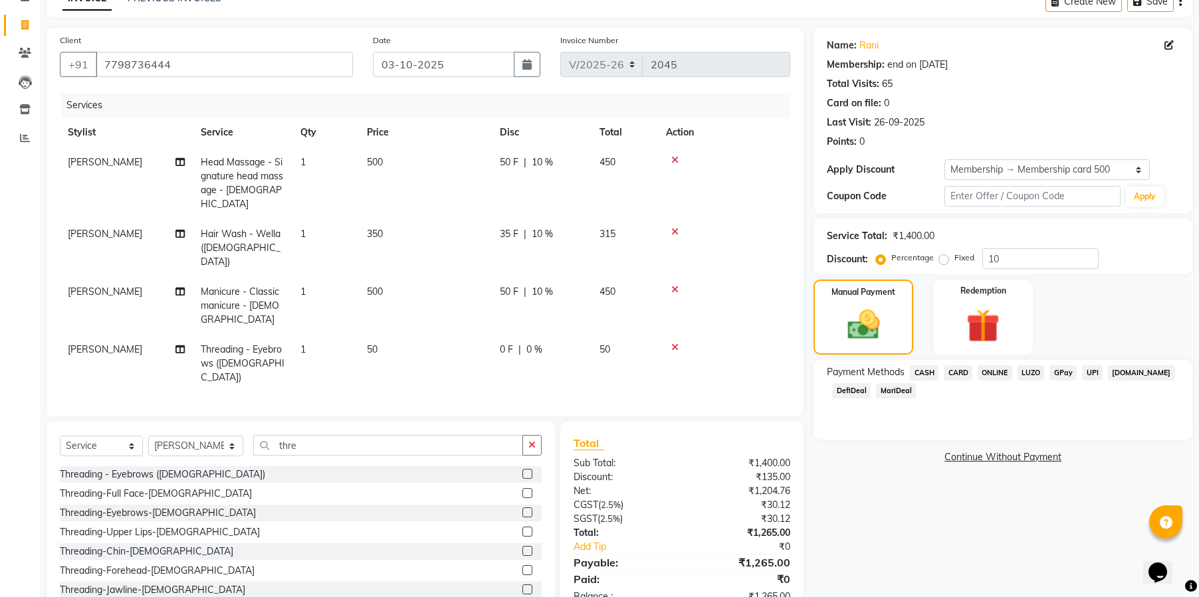
click at [1001, 368] on span "ONLINE" at bounding box center [994, 372] width 35 height 15
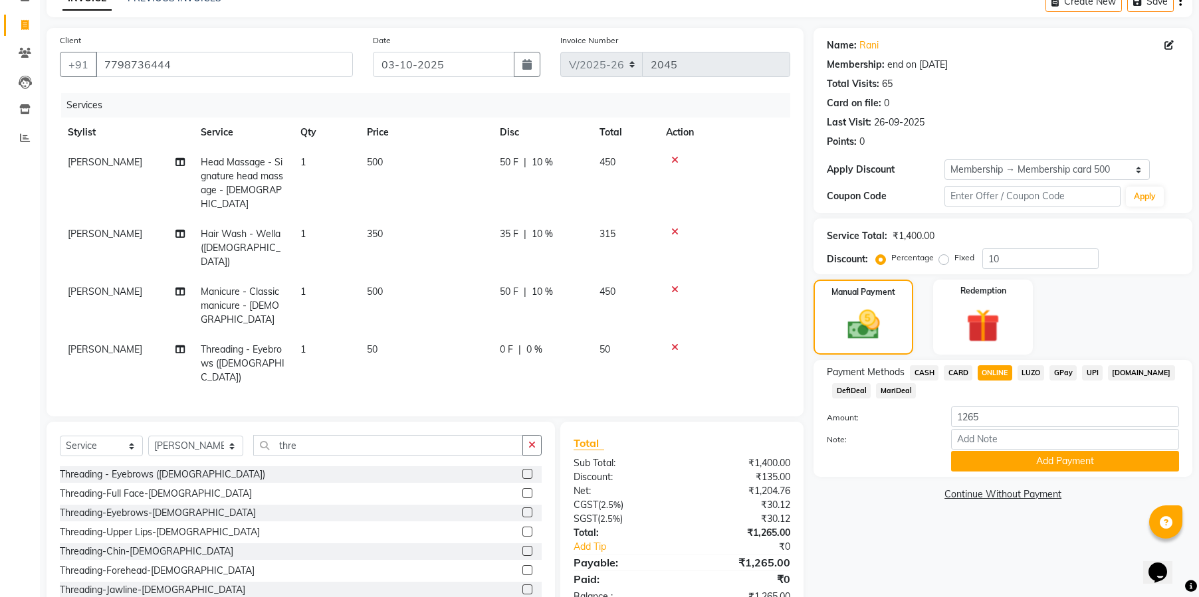
click at [1054, 456] on button "Add Payment" at bounding box center [1065, 461] width 228 height 21
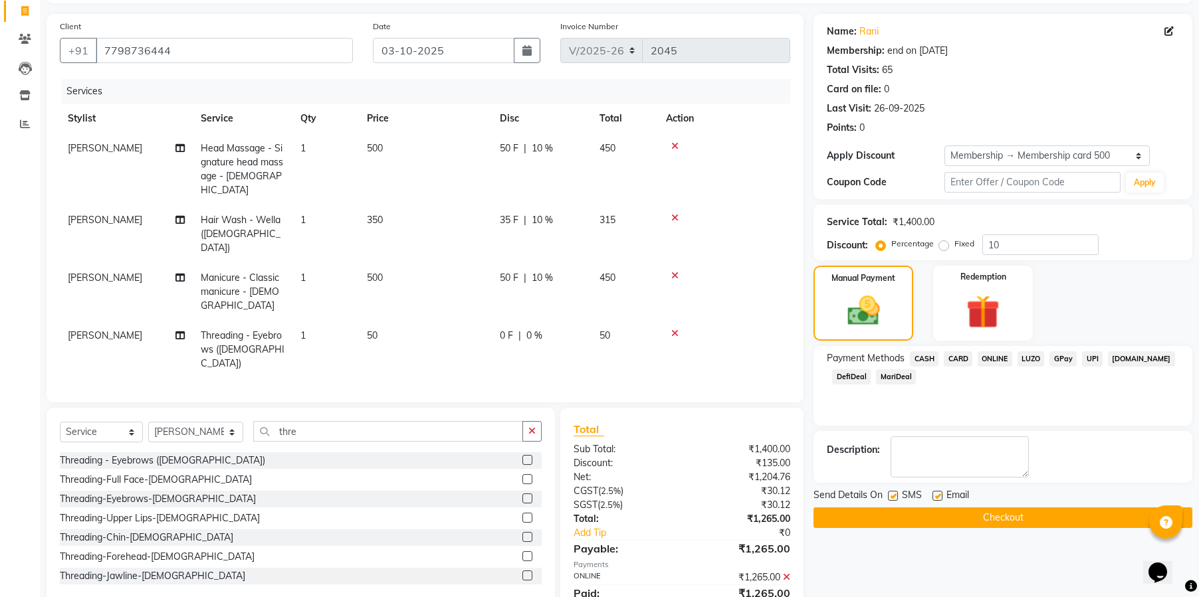
scroll to position [99, 0]
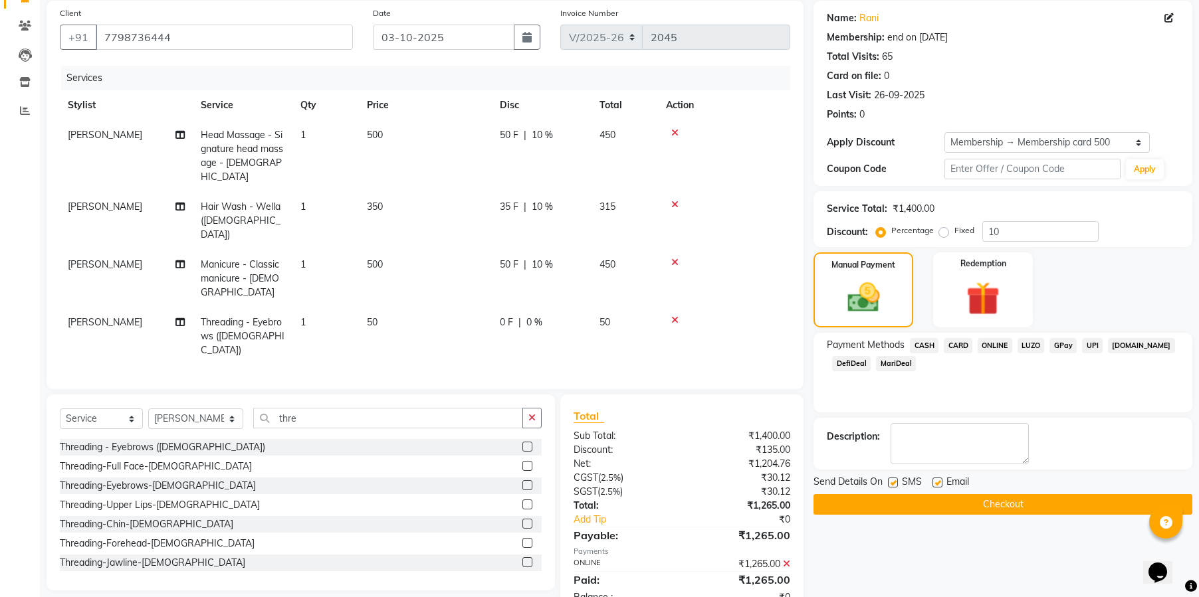
click at [892, 484] on label at bounding box center [893, 483] width 10 height 10
click at [892, 484] on input "checkbox" at bounding box center [892, 483] width 9 height 9
checkbox input "false"
click at [936, 486] on label at bounding box center [937, 483] width 10 height 10
click at [936, 486] on input "checkbox" at bounding box center [936, 483] width 9 height 9
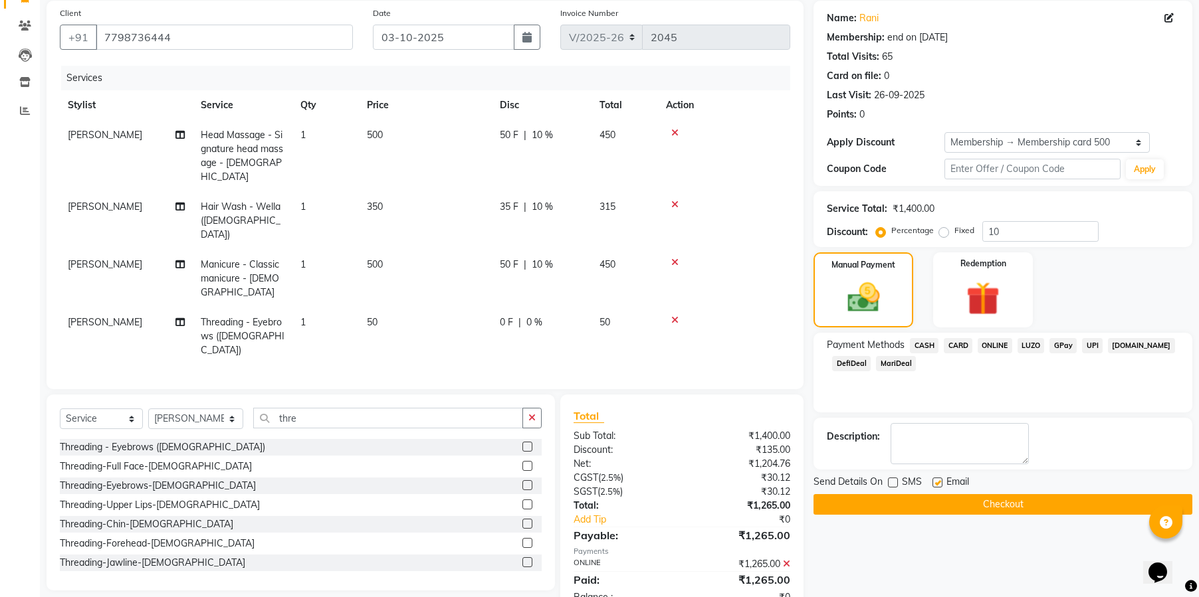
checkbox input "false"
click at [984, 497] on button "Checkout" at bounding box center [1002, 504] width 379 height 21
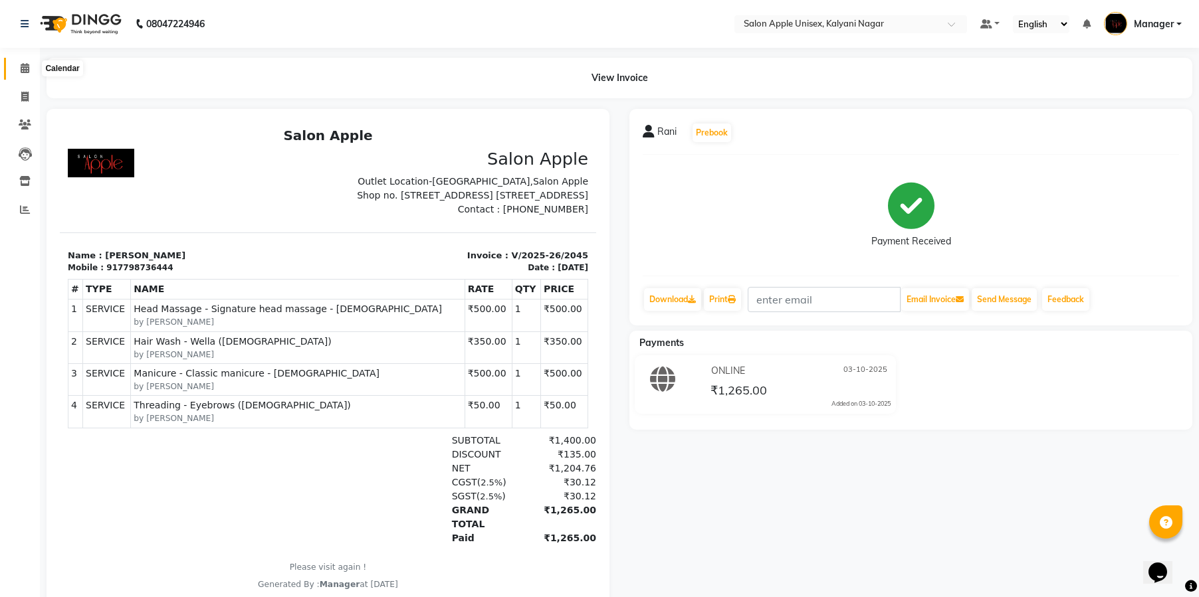
click at [31, 64] on span at bounding box center [24, 68] width 23 height 15
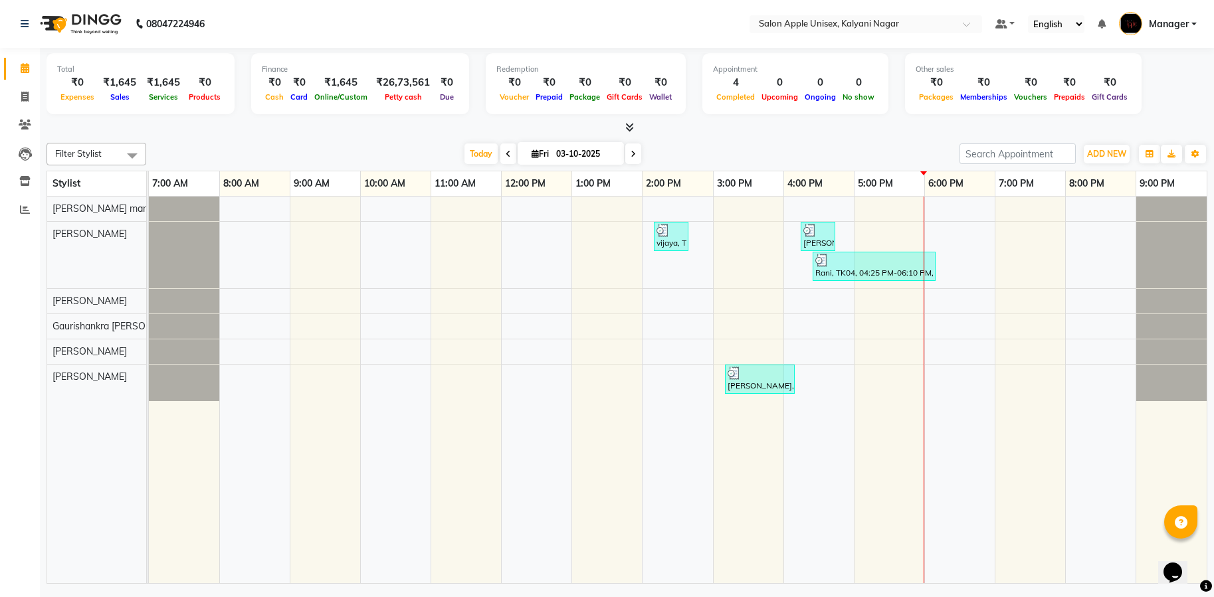
click at [302, 148] on div "[DATE] [DATE]" at bounding box center [553, 154] width 800 height 20
click at [369, 544] on td at bounding box center [395, 390] width 70 height 387
click at [784, 377] on div at bounding box center [760, 373] width 64 height 13
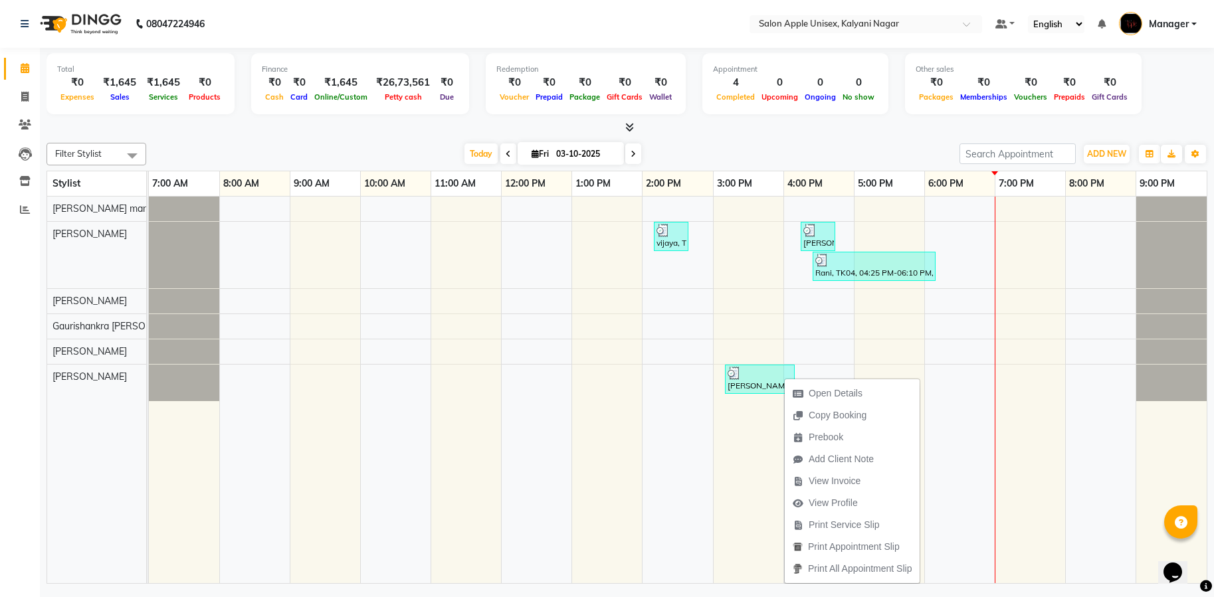
drag, startPoint x: 870, startPoint y: 390, endPoint x: 872, endPoint y: 400, distance: 10.2
click at [872, 400] on button "Open Details" at bounding box center [852, 394] width 135 height 22
select select "3"
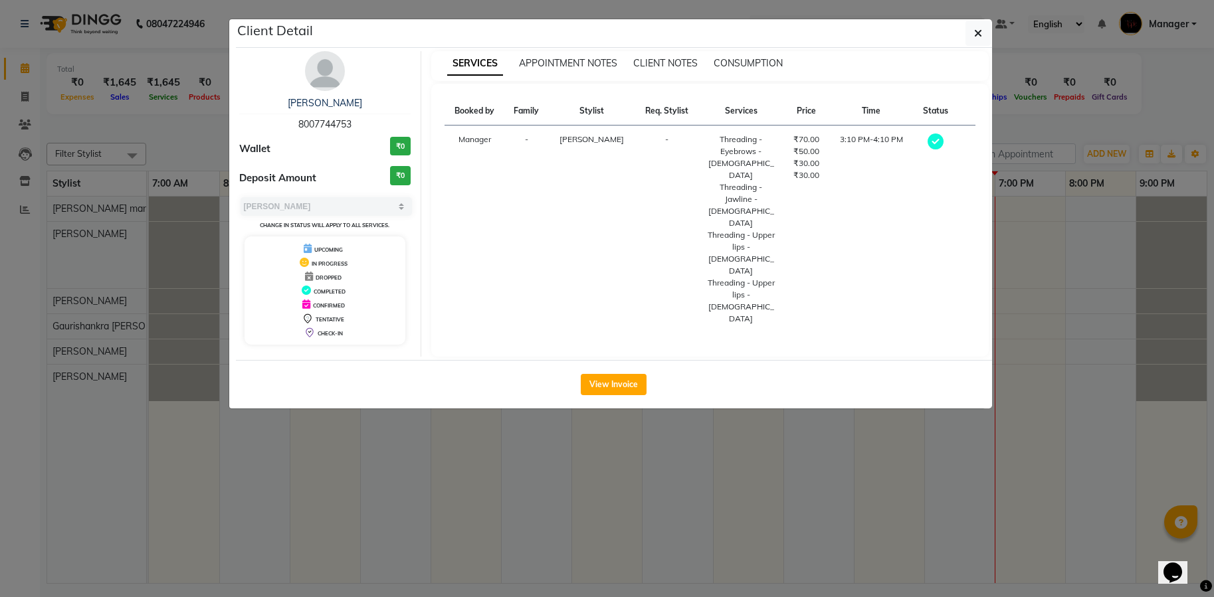
click at [983, 29] on button "button" at bounding box center [977, 33] width 25 height 25
